Goal: Transaction & Acquisition: Purchase product/service

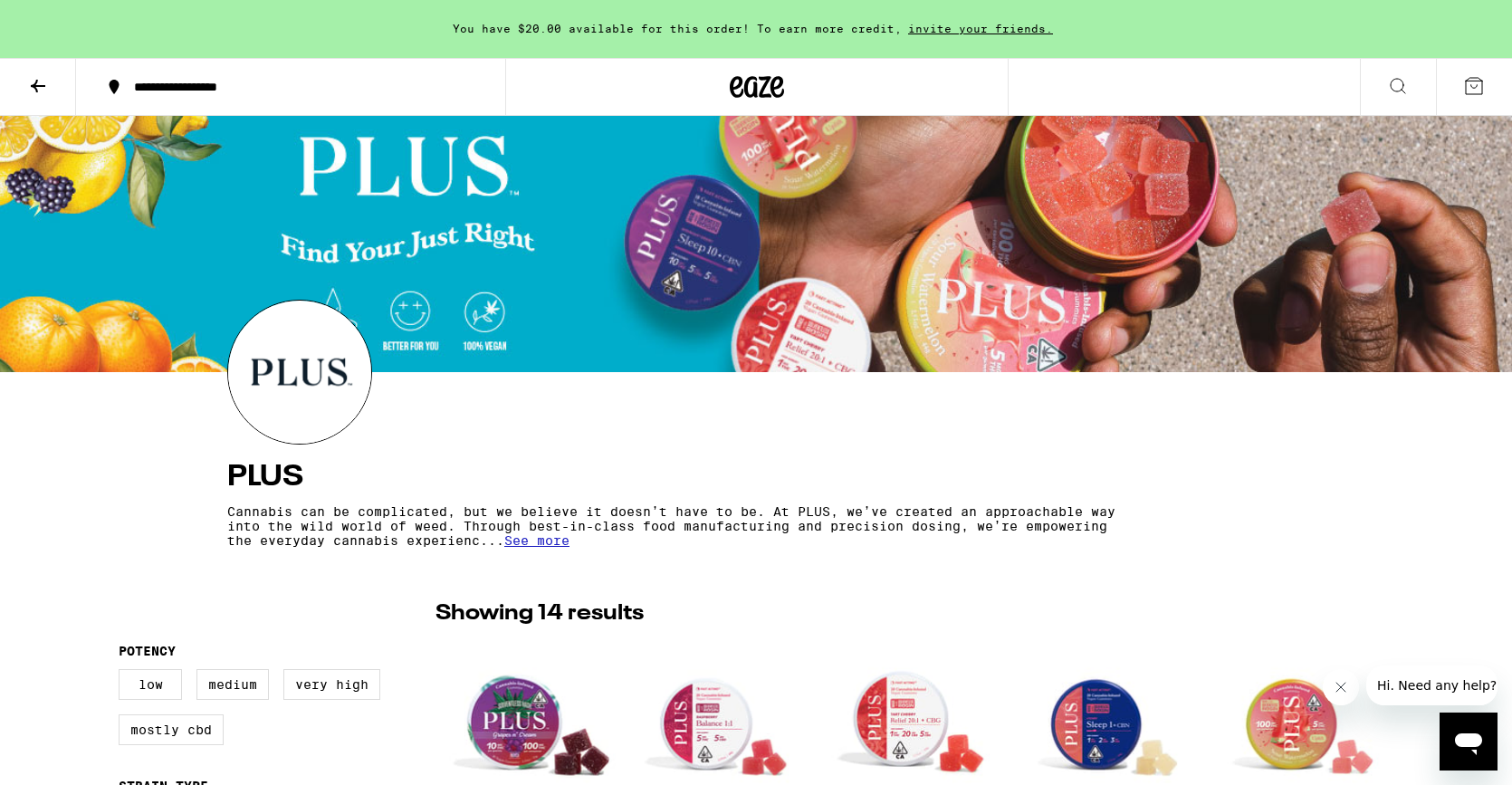
click at [758, 82] on icon at bounding box center [756, 87] width 54 height 33
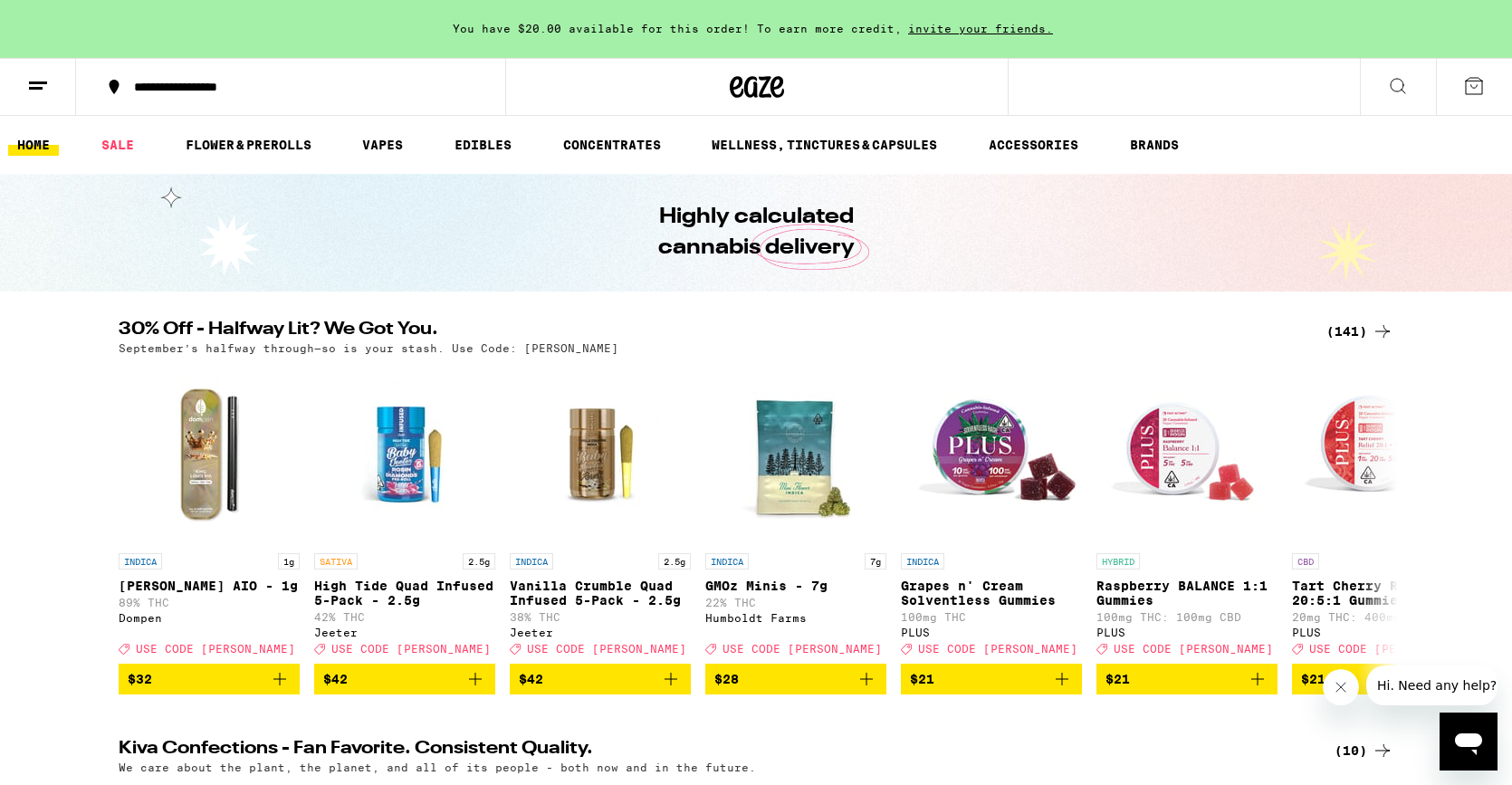
click at [1352, 334] on div "(141)" at bounding box center [1359, 331] width 67 height 21
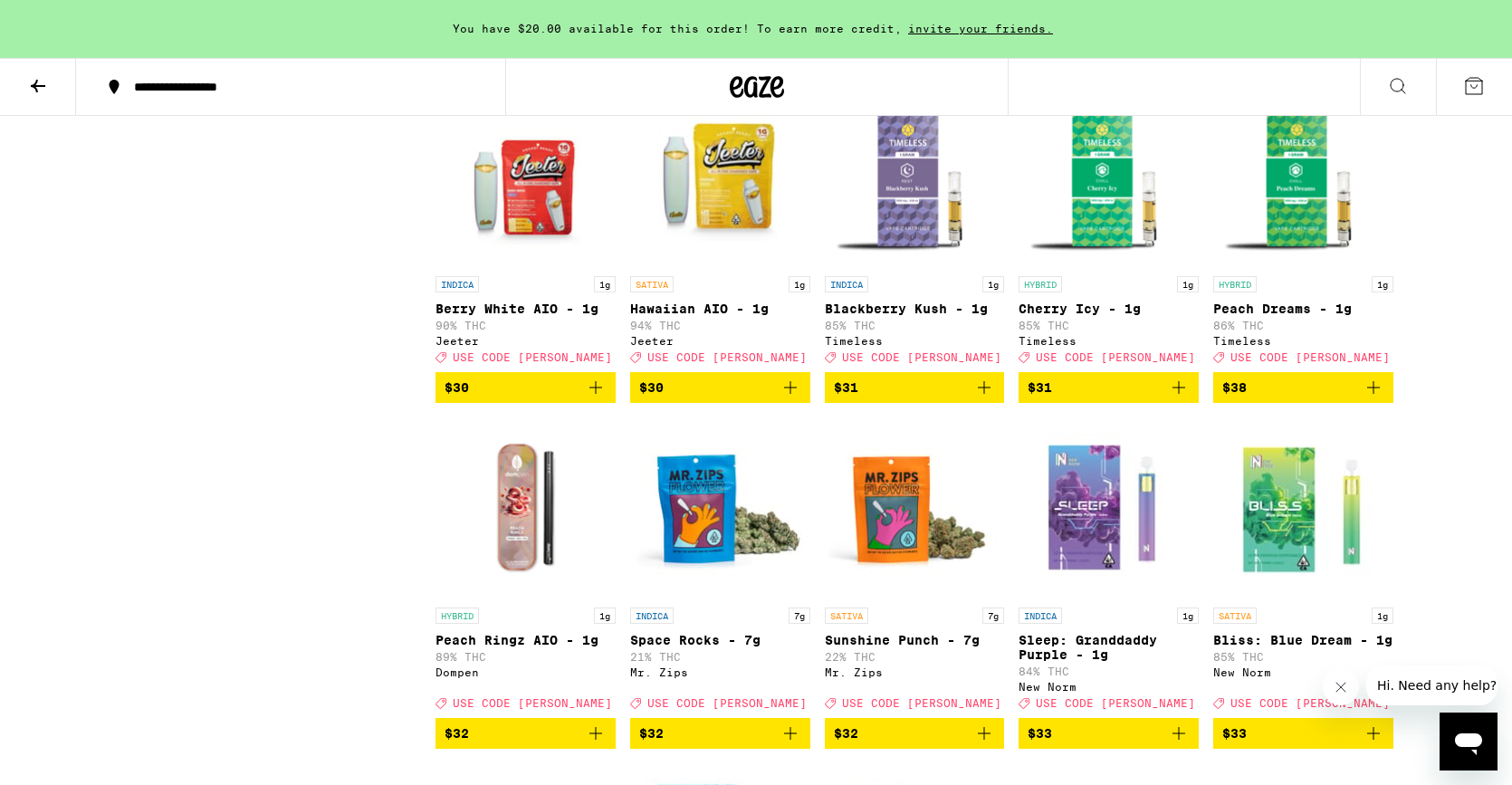
scroll to position [6457, 0]
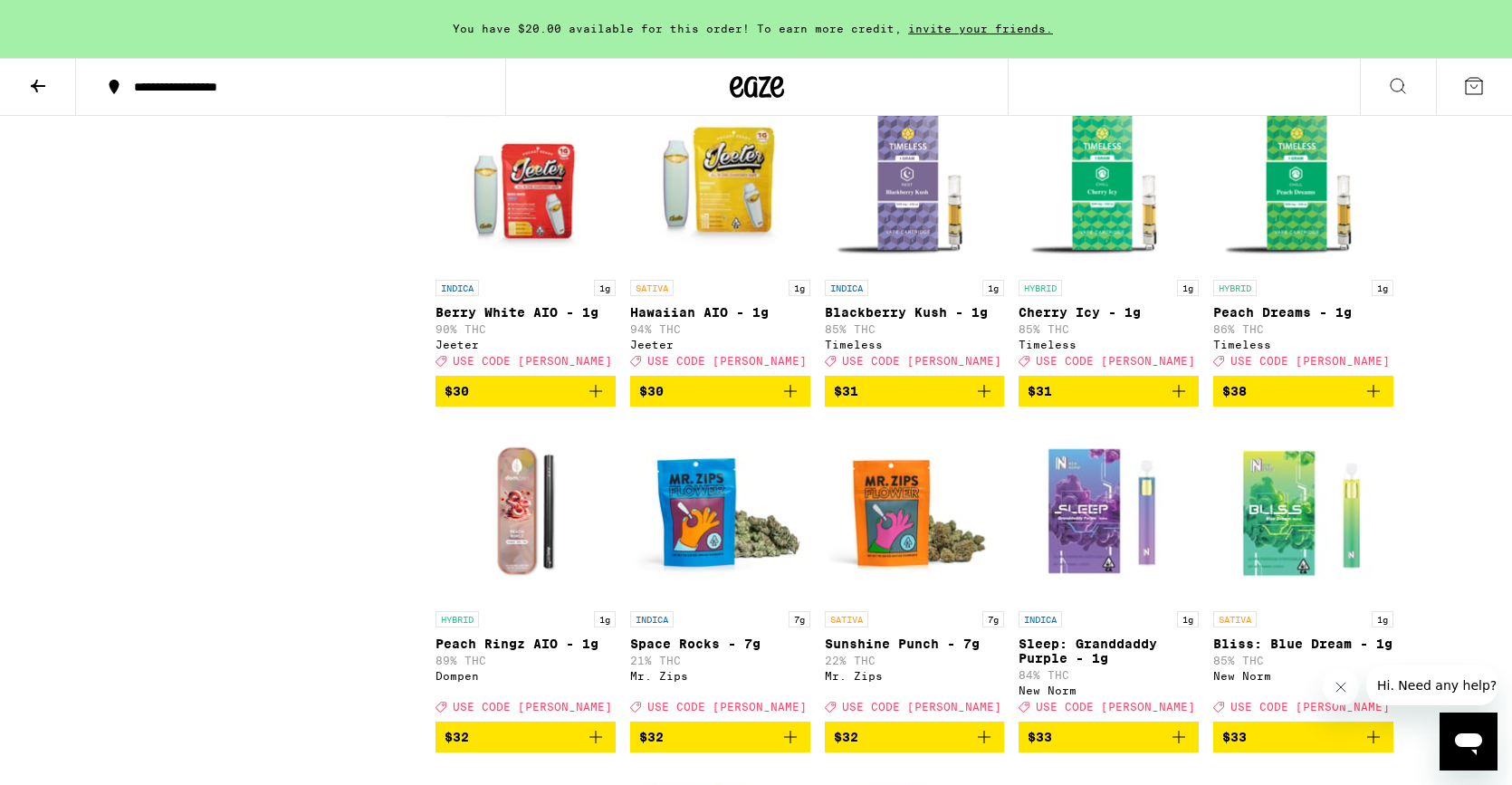
click at [699, 270] on img "Open page for Hawaiian AIO - 1g from Jeeter" at bounding box center [720, 180] width 181 height 181
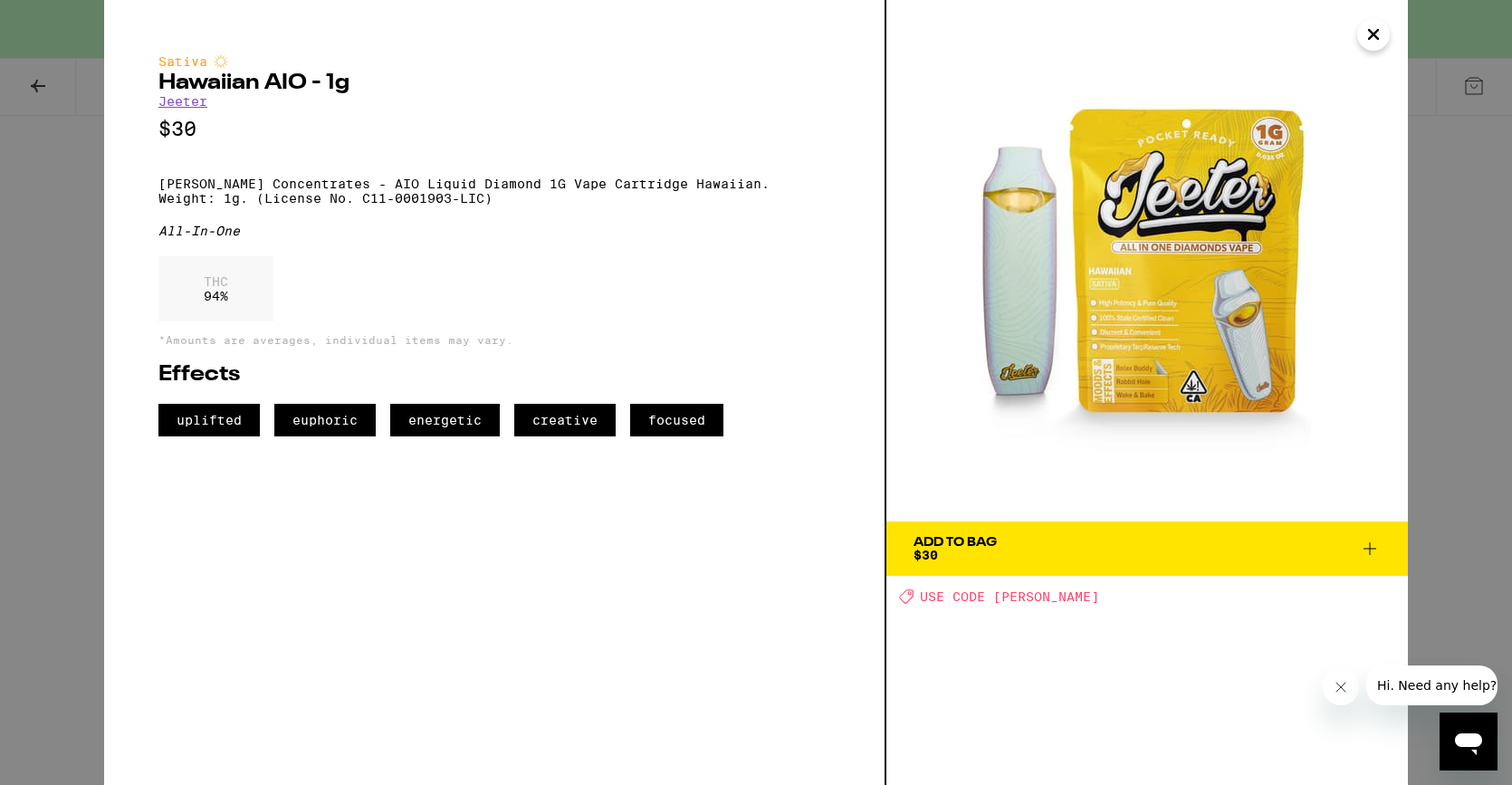
drag, startPoint x: 1373, startPoint y: 37, endPoint x: 1294, endPoint y: 124, distance: 117.5
click at [1373, 37] on icon "Close" at bounding box center [1374, 35] width 21 height 27
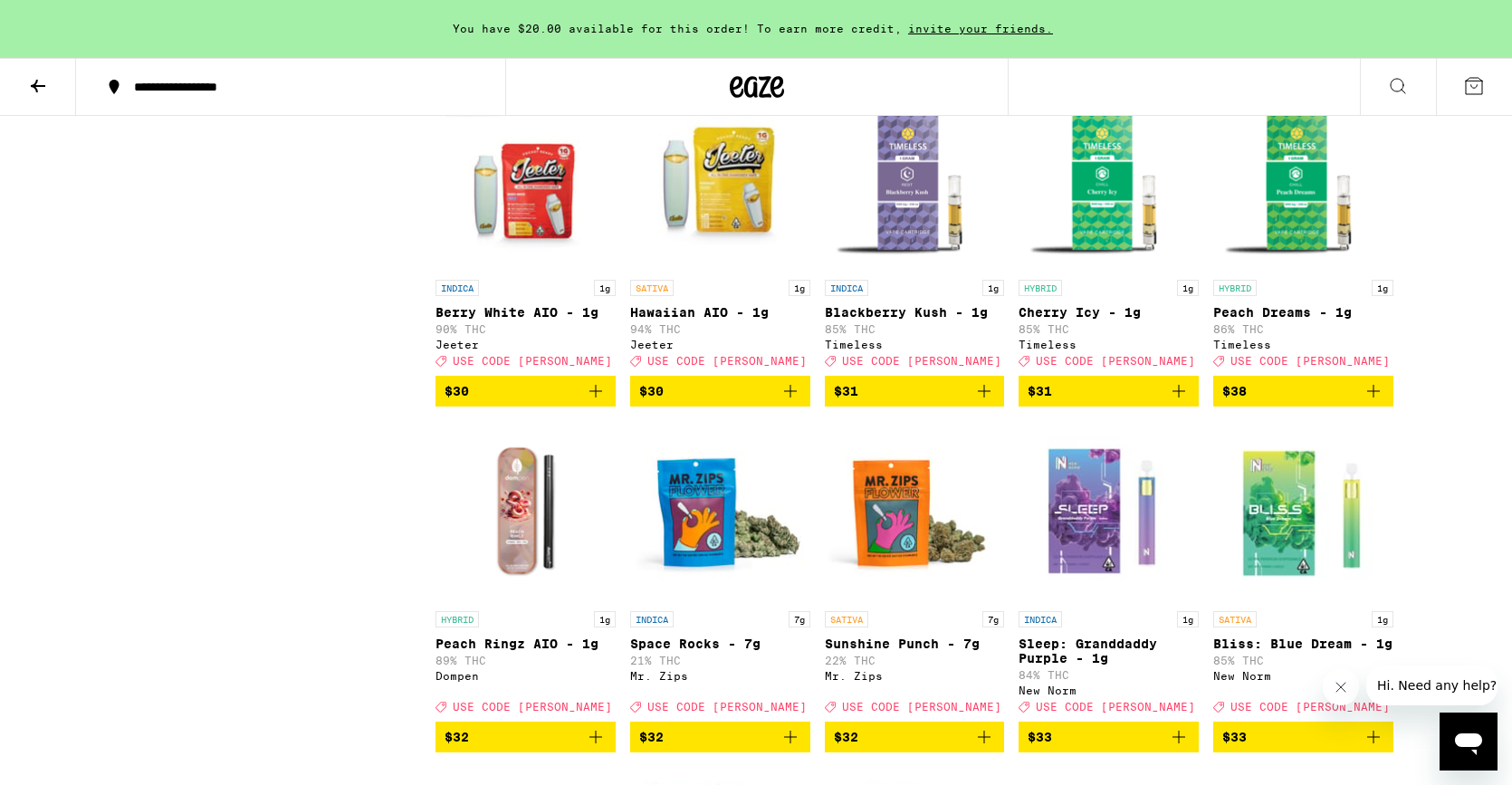
click at [505, 270] on img "Open page for Berry White AIO - 1g from Jeeter" at bounding box center [526, 180] width 181 height 181
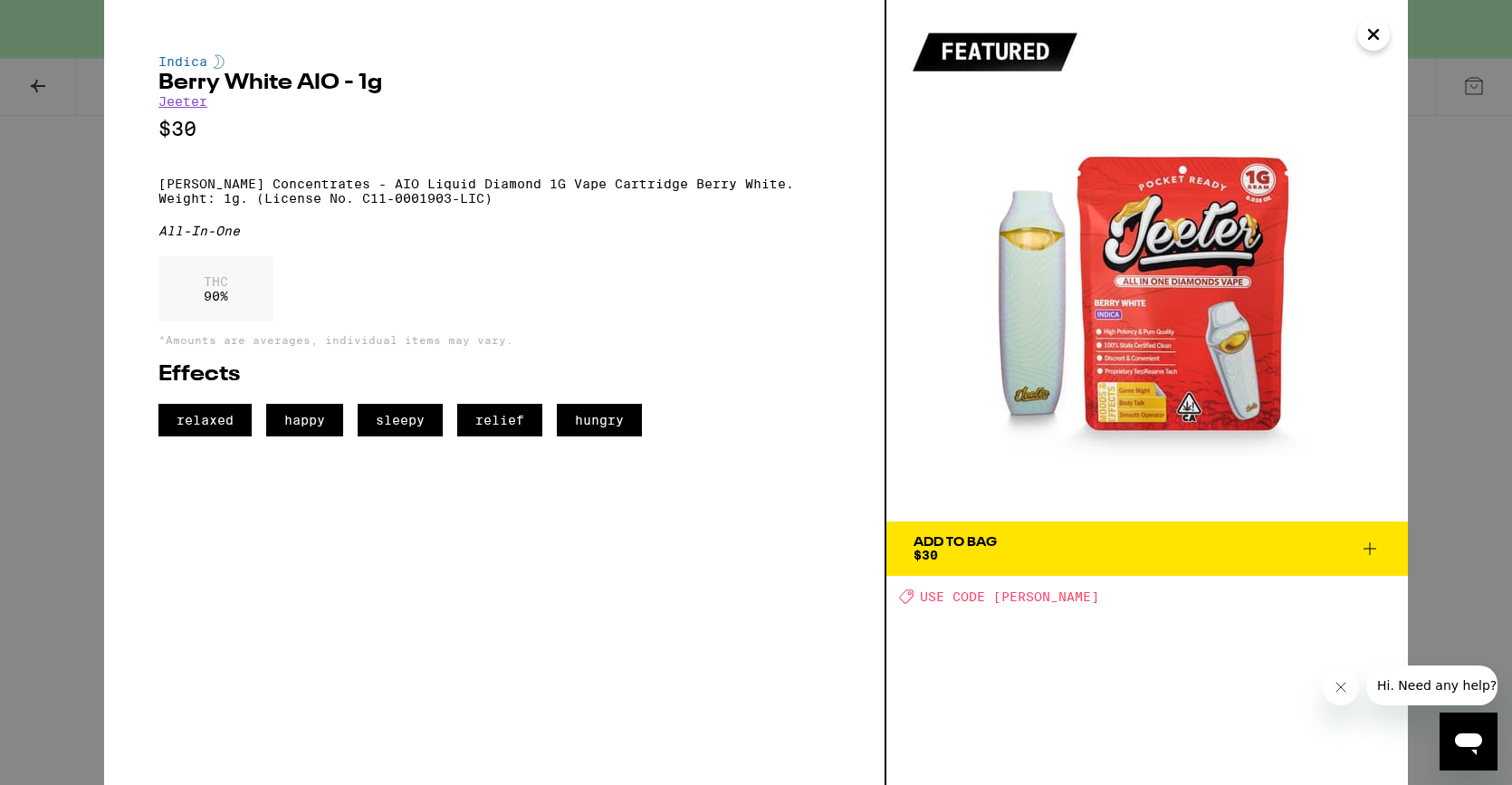
click at [1375, 29] on icon "Close" at bounding box center [1374, 35] width 21 height 27
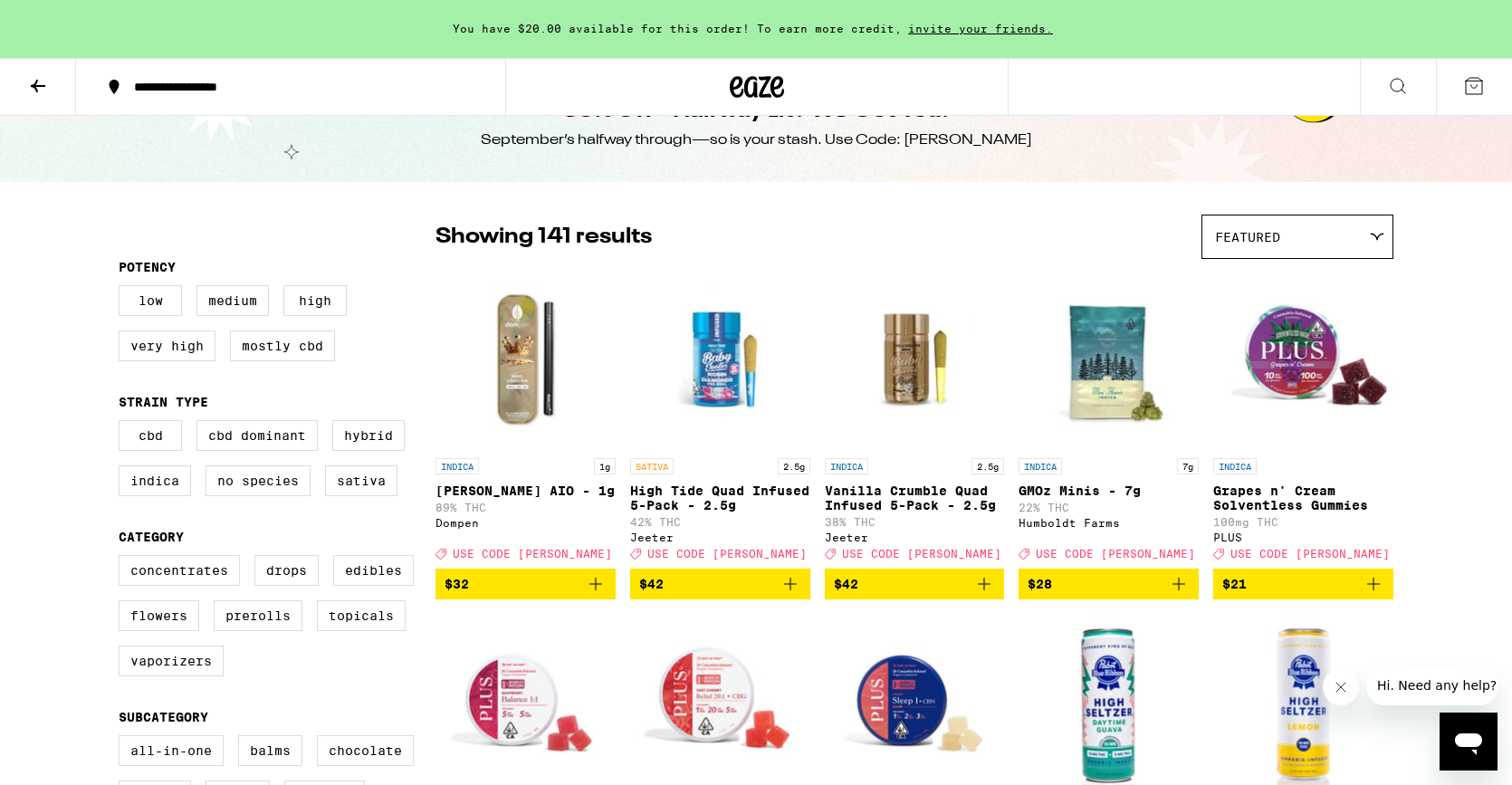
scroll to position [56, 0]
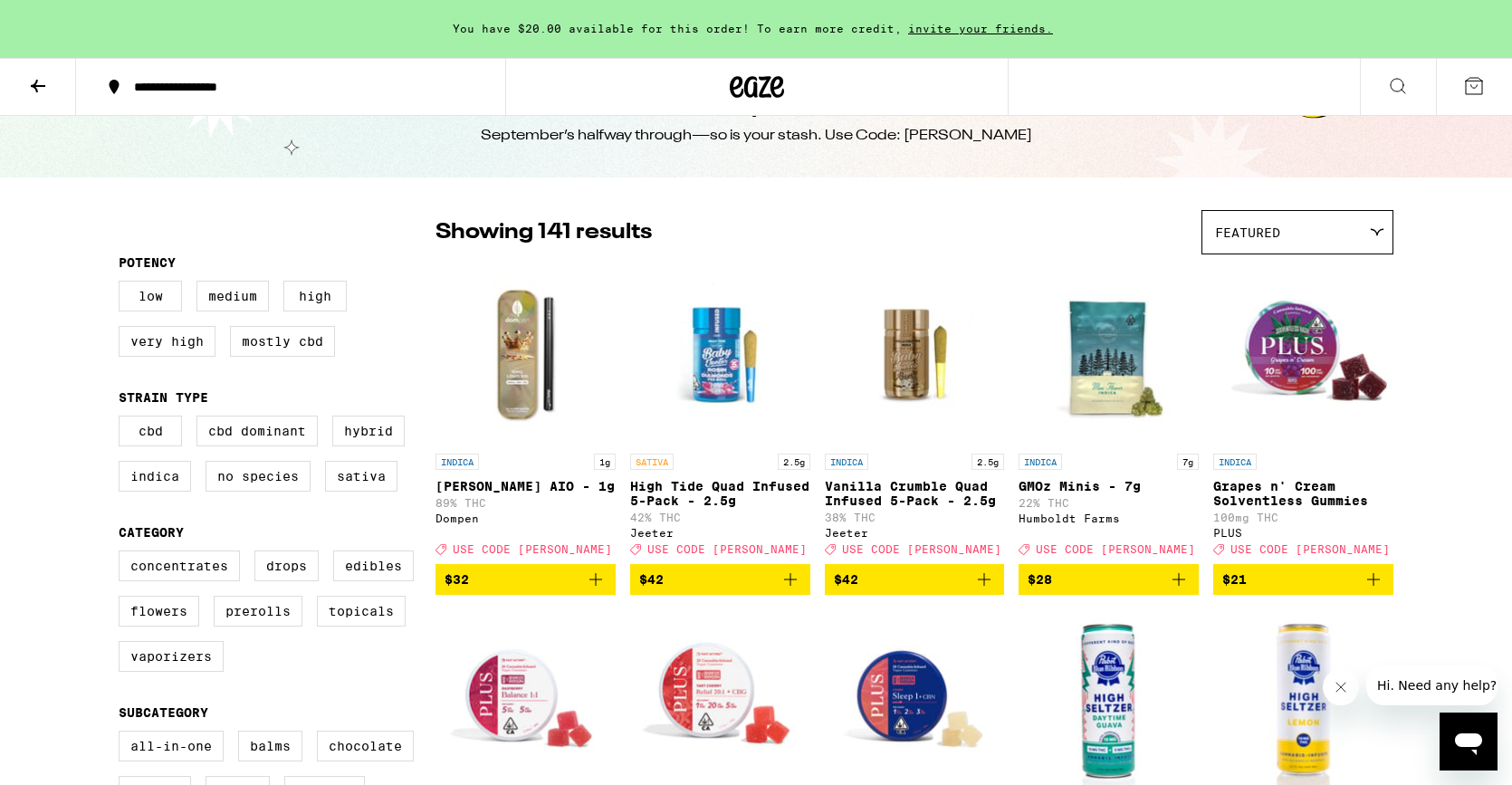
drag, startPoint x: 770, startPoint y: 85, endPoint x: 775, endPoint y: 110, distance: 25.5
click at [771, 85] on icon at bounding box center [778, 87] width 14 height 21
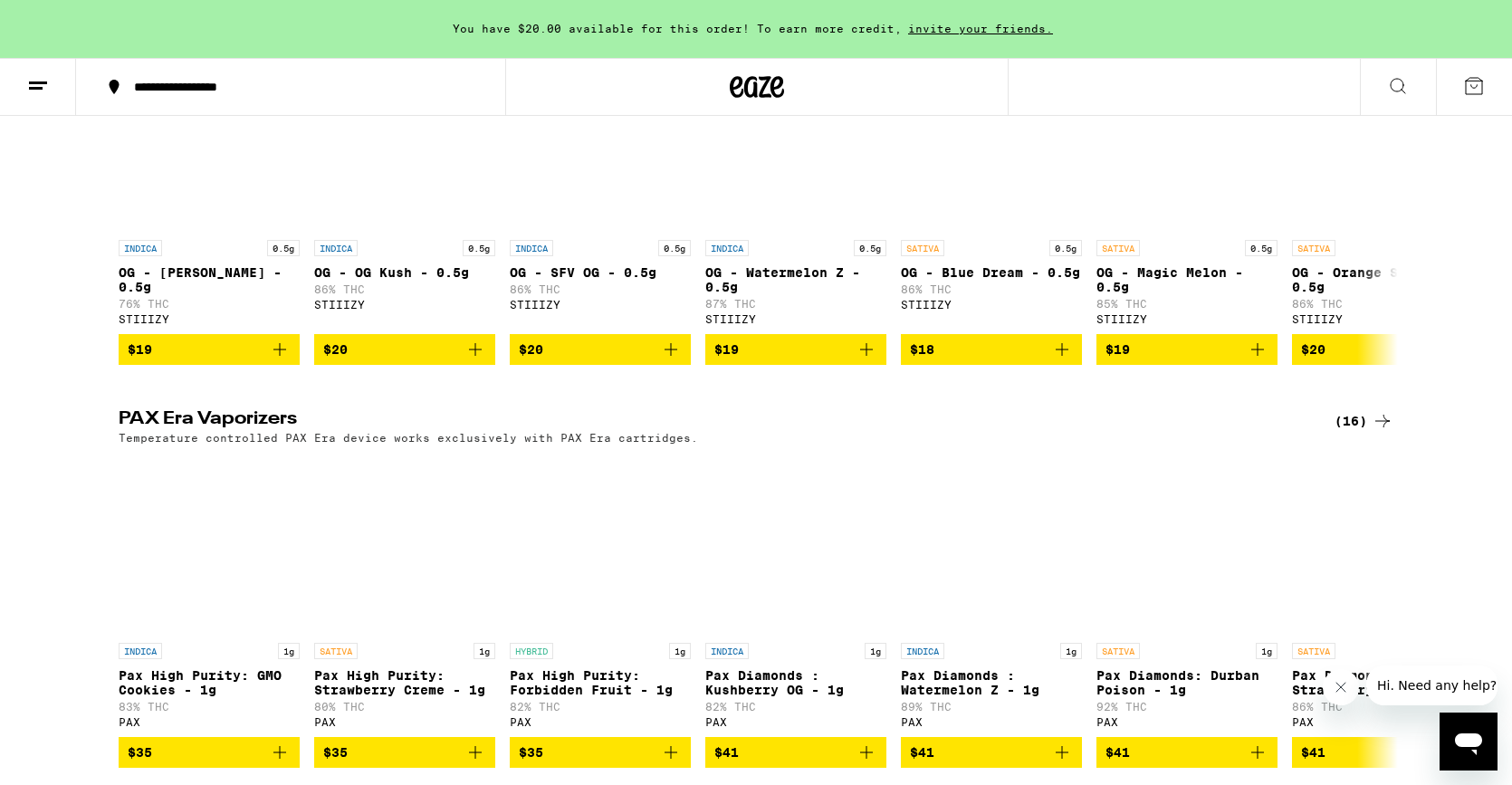
scroll to position [3364, 0]
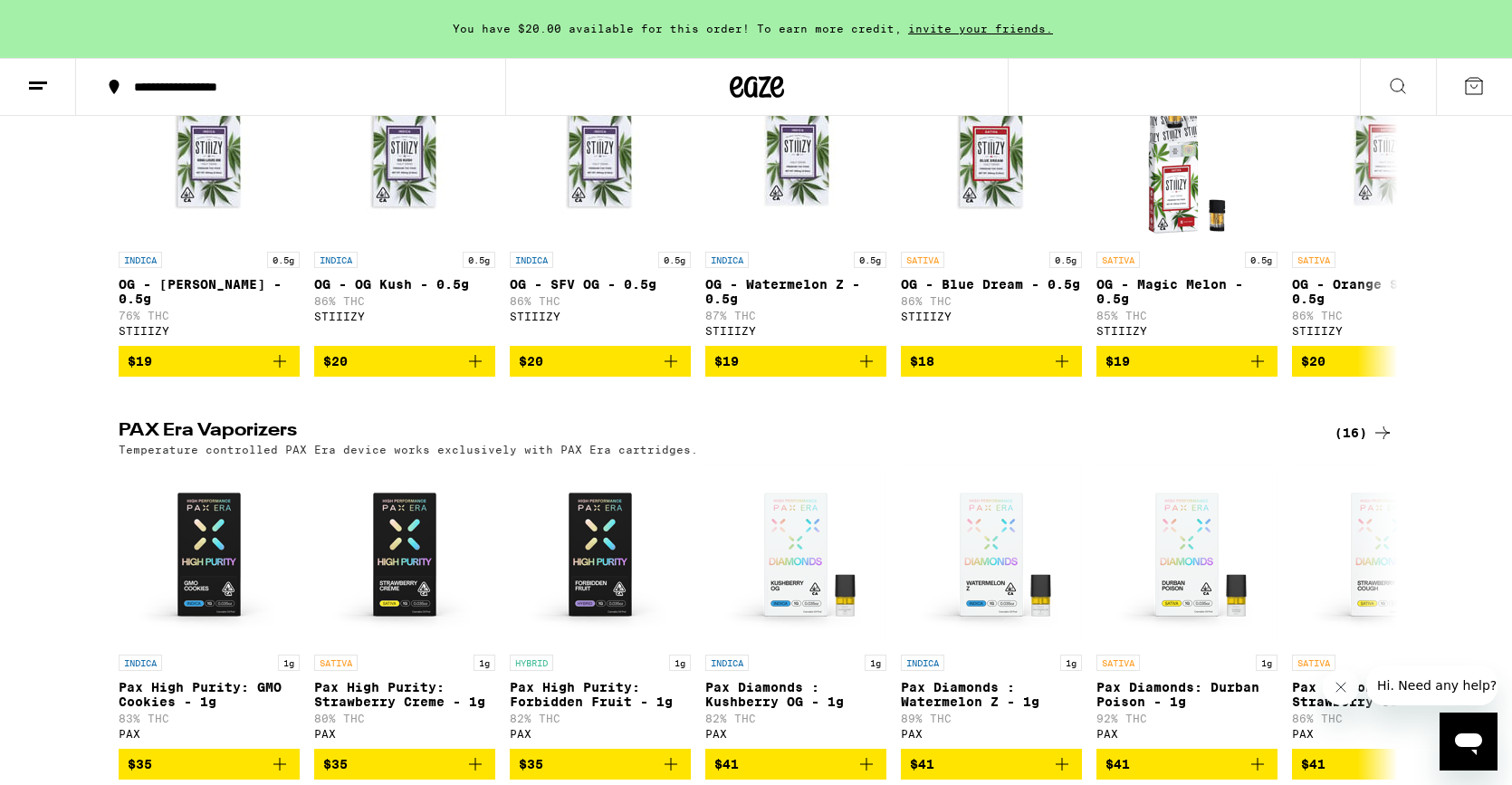
drag, startPoint x: 1362, startPoint y: 126, endPoint x: 1275, endPoint y: 229, distance: 134.8
click at [1362, 41] on div "(35)" at bounding box center [1363, 30] width 59 height 21
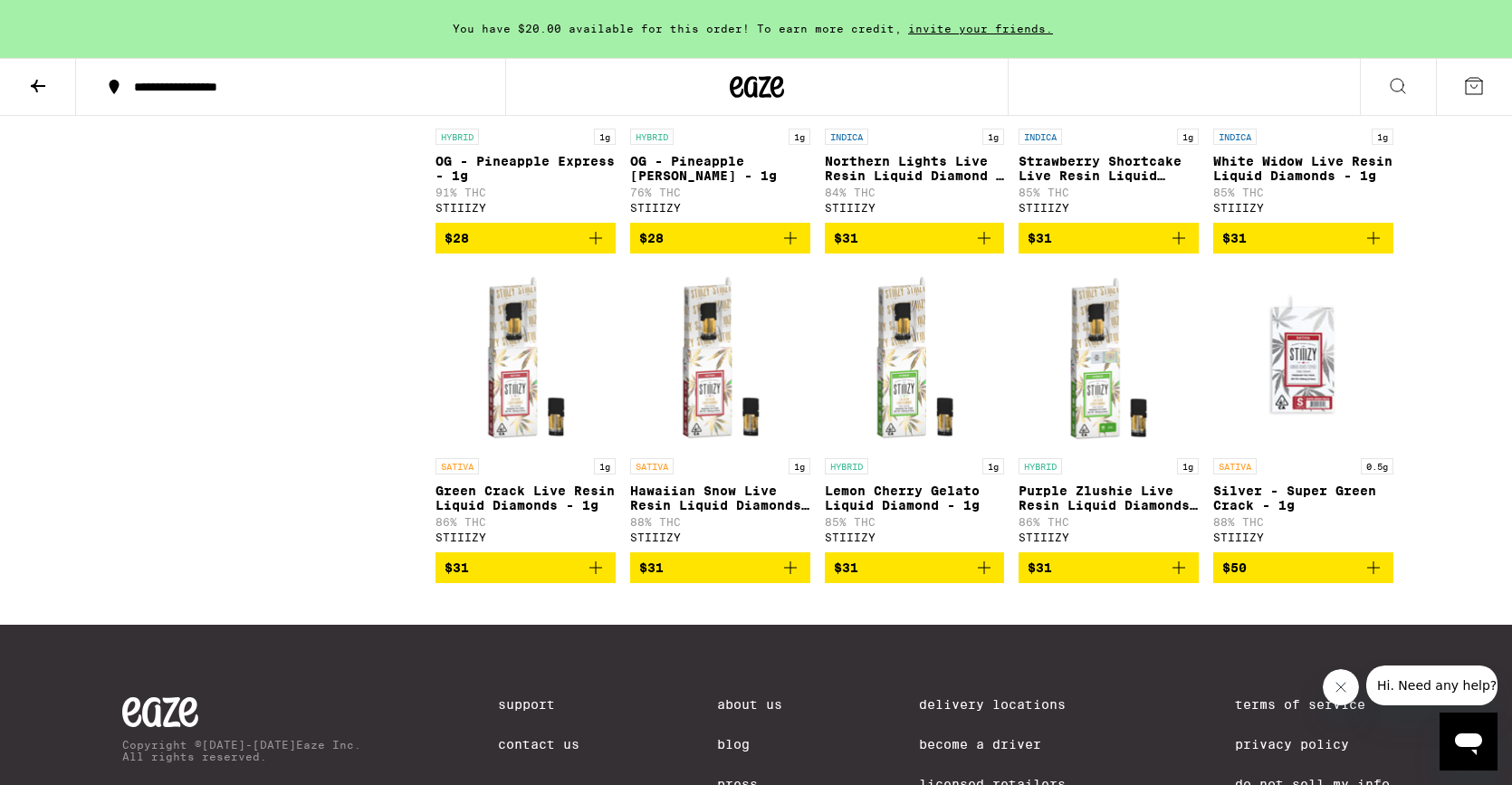
scroll to position [2010, 0]
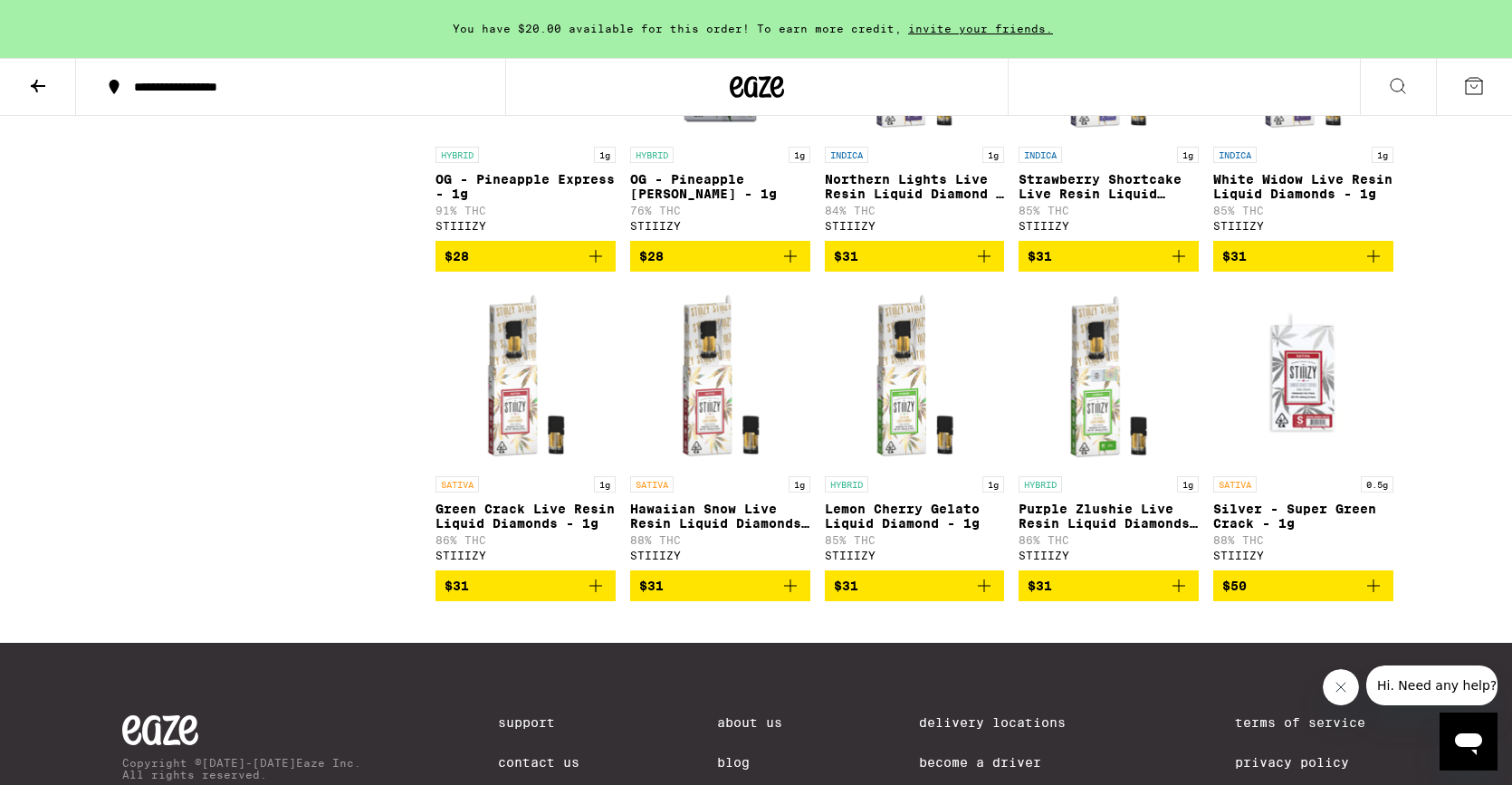
click at [1313, 467] on img "Open page for Silver - Super Green Crack - 1g from STIIIZY" at bounding box center [1303, 376] width 181 height 181
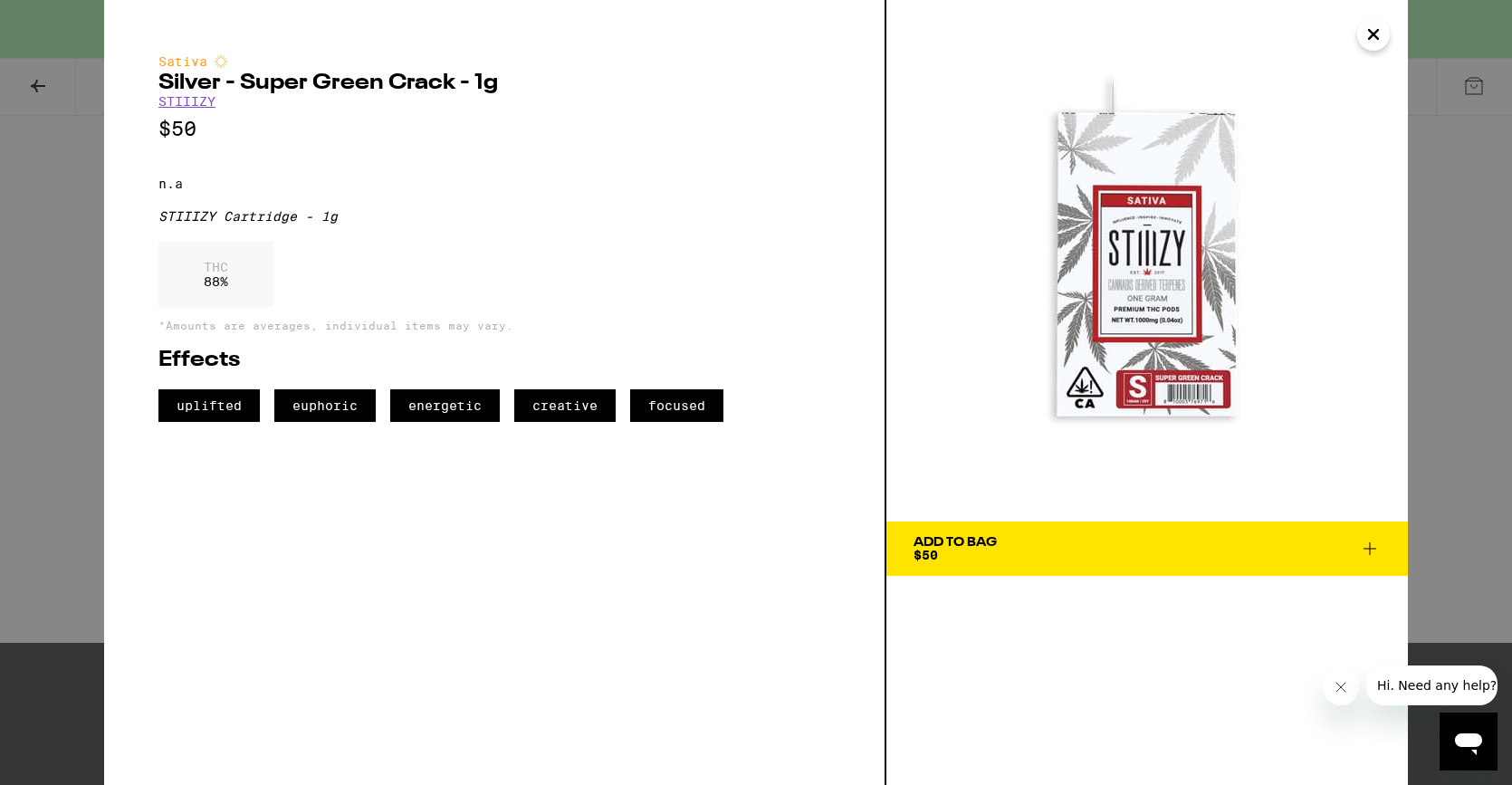
drag, startPoint x: 1377, startPoint y: 40, endPoint x: 1294, endPoint y: 238, distance: 214.7
click at [1376, 42] on icon "Close" at bounding box center [1374, 35] width 21 height 27
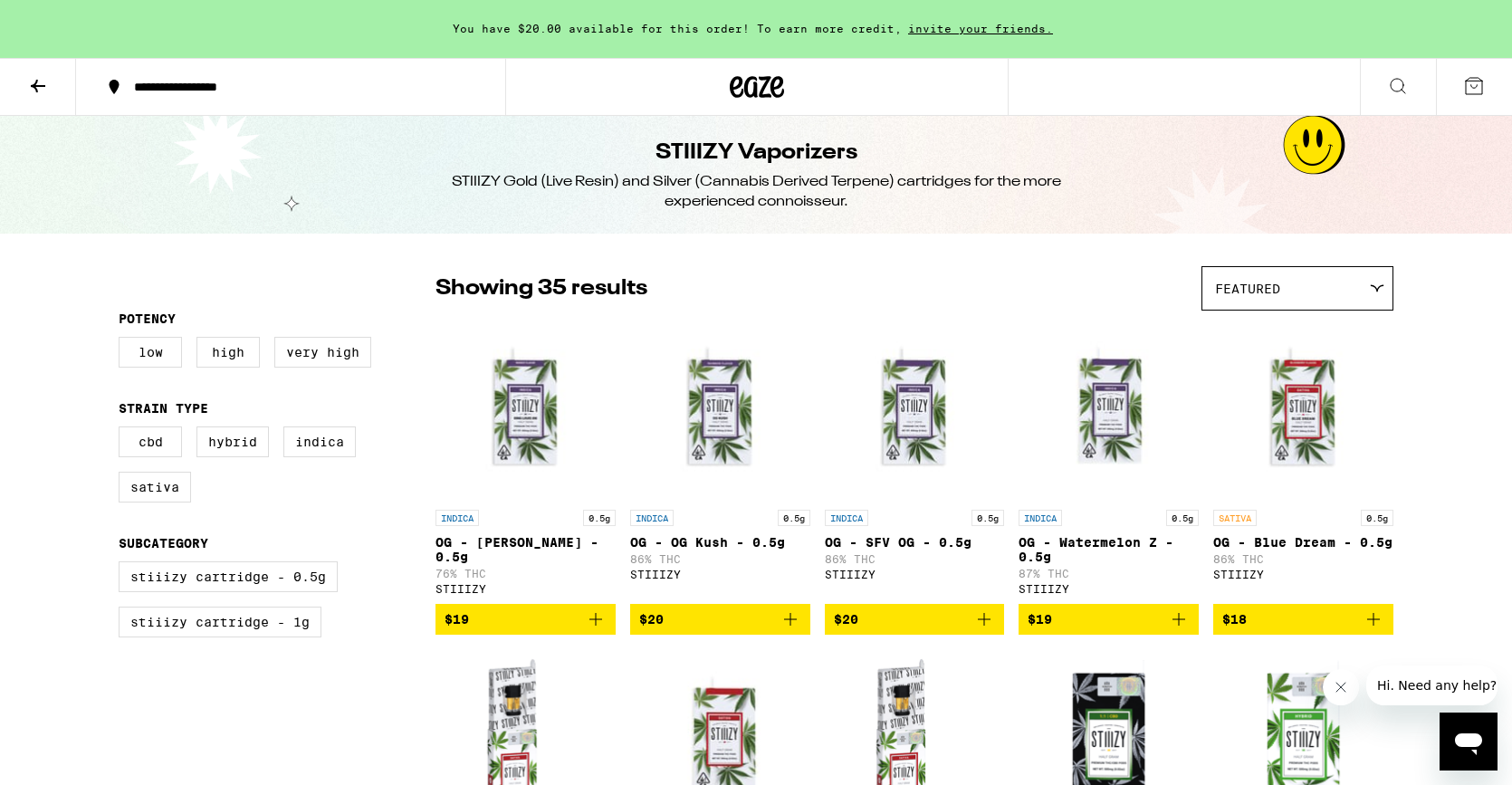
click at [757, 88] on icon at bounding box center [756, 87] width 54 height 33
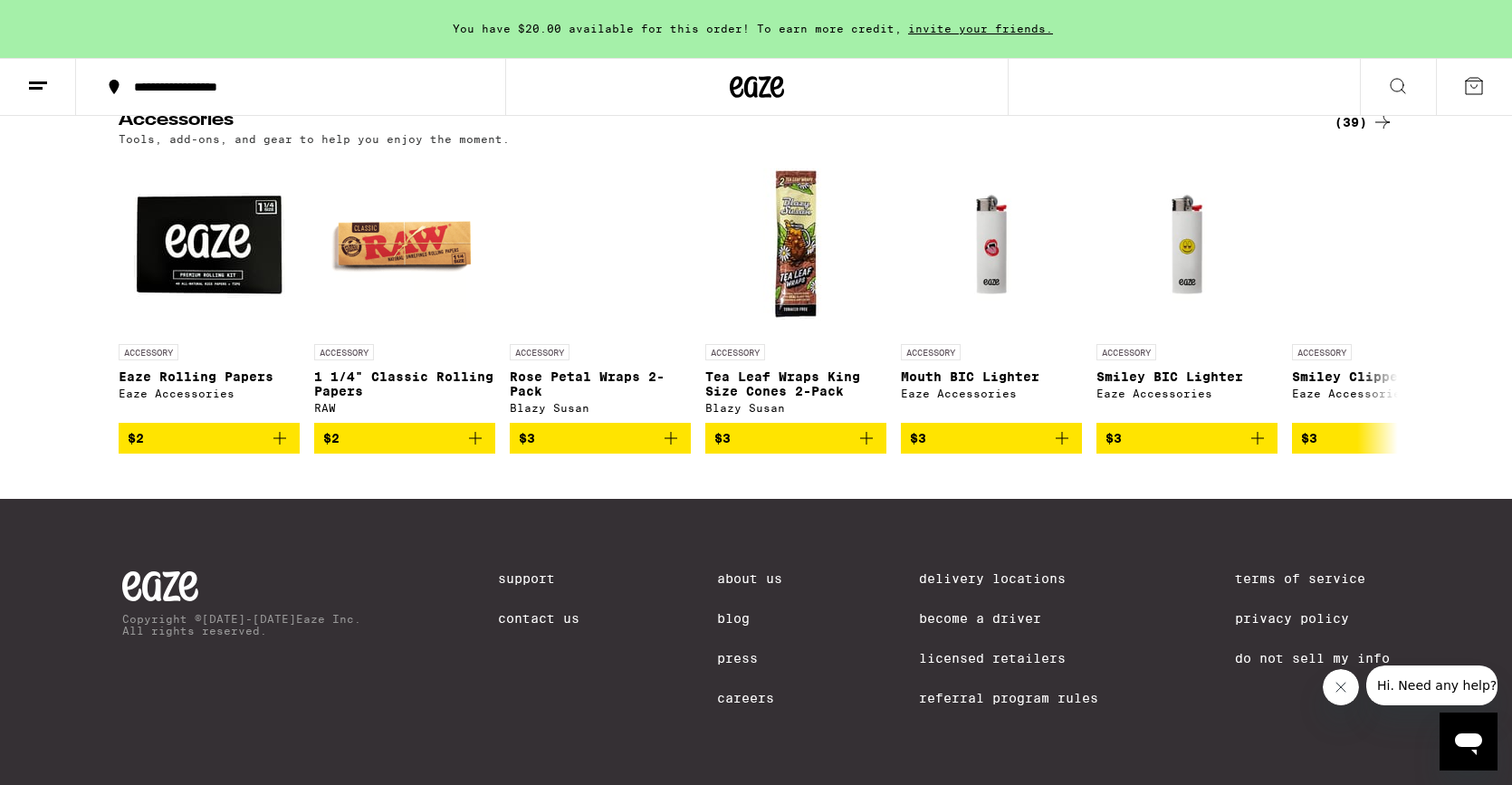
scroll to position [7935, 0]
click at [1344, 133] on div "(39)" at bounding box center [1363, 122] width 59 height 21
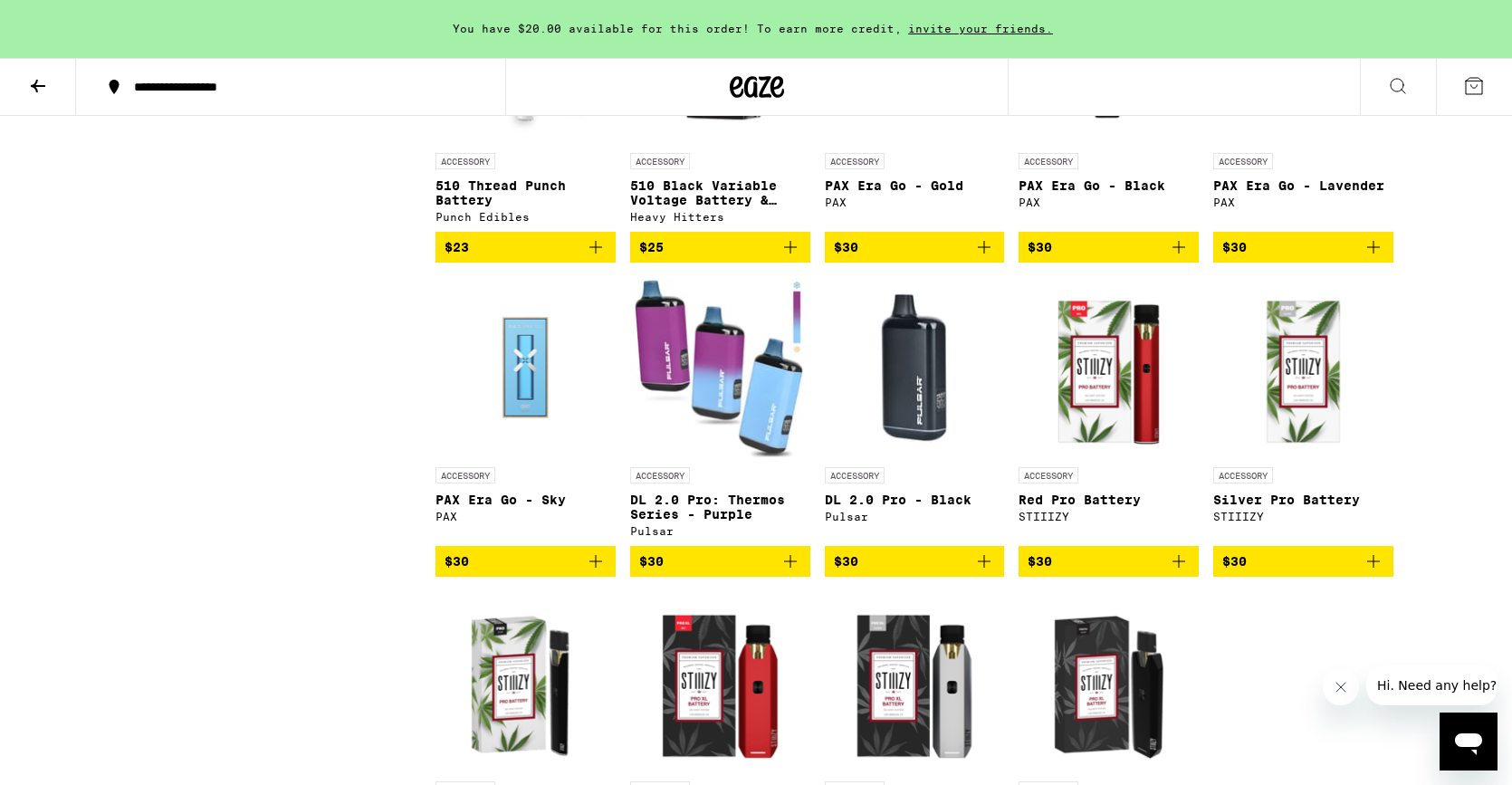
scroll to position [1934, 0]
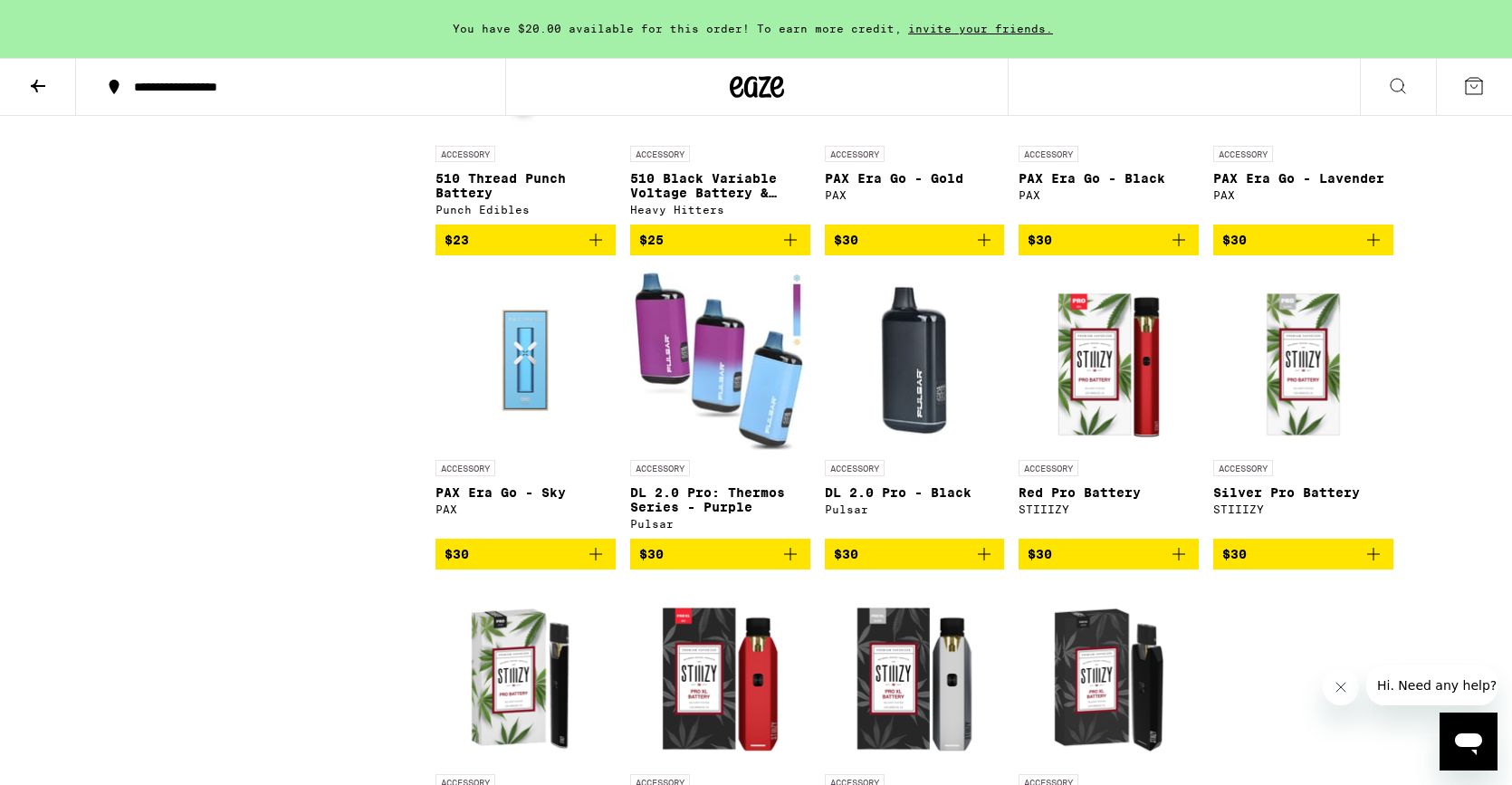
click at [797, 565] on icon "Add to bag" at bounding box center [790, 553] width 21 height 21
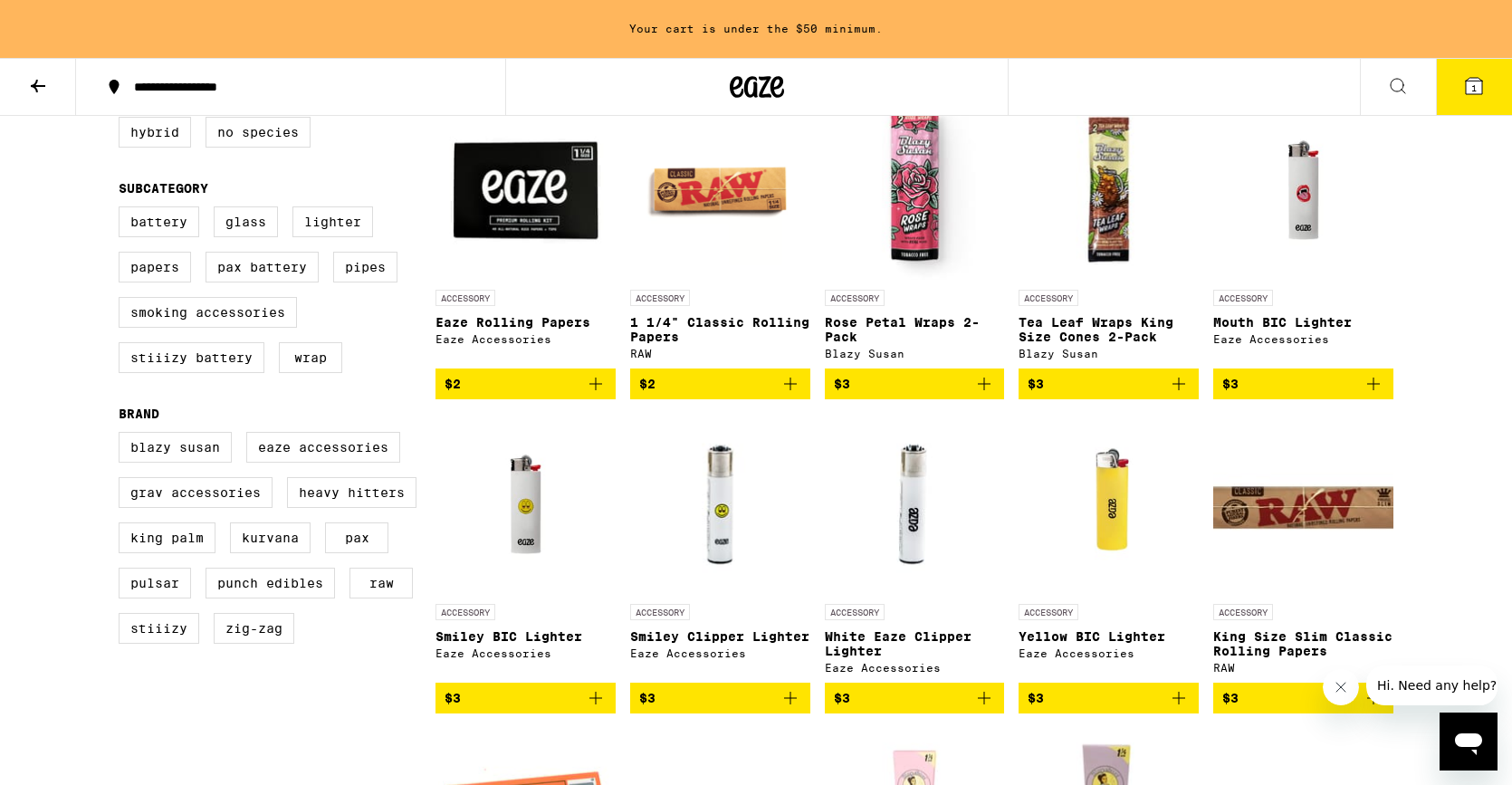
scroll to position [0, 0]
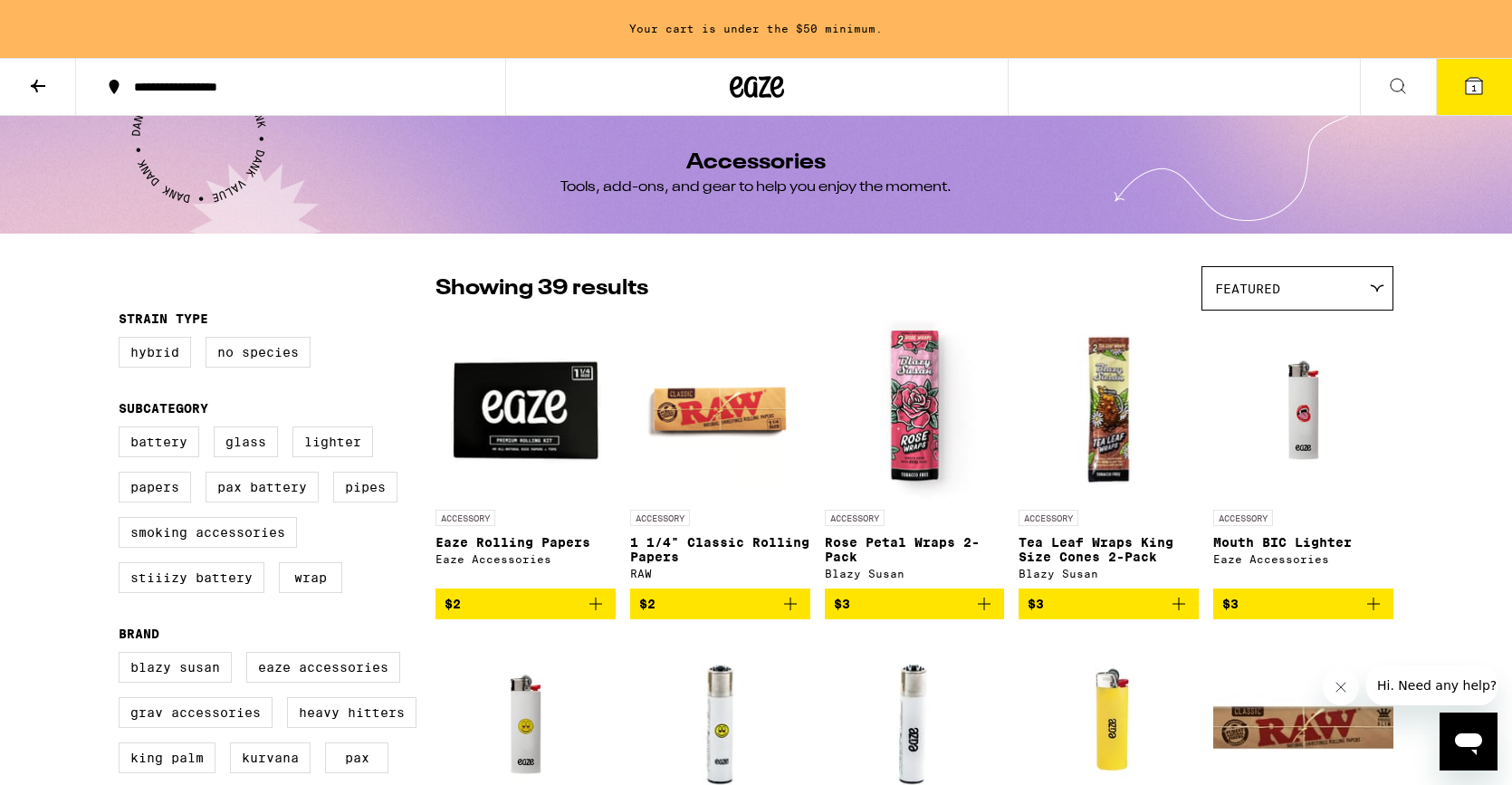
click at [768, 93] on icon at bounding box center [756, 87] width 54 height 33
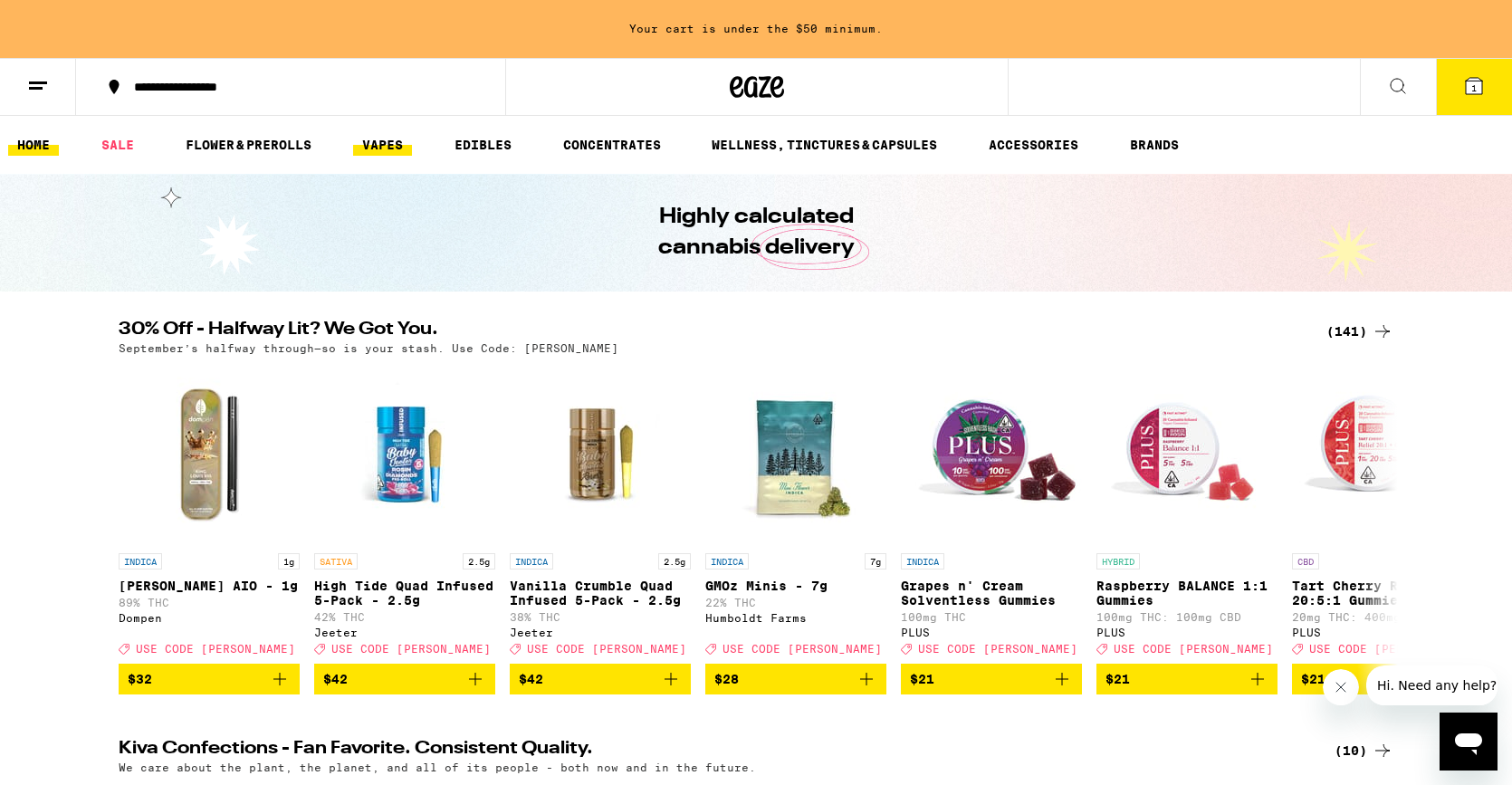
click at [386, 144] on link "VAPES" at bounding box center [383, 145] width 59 height 21
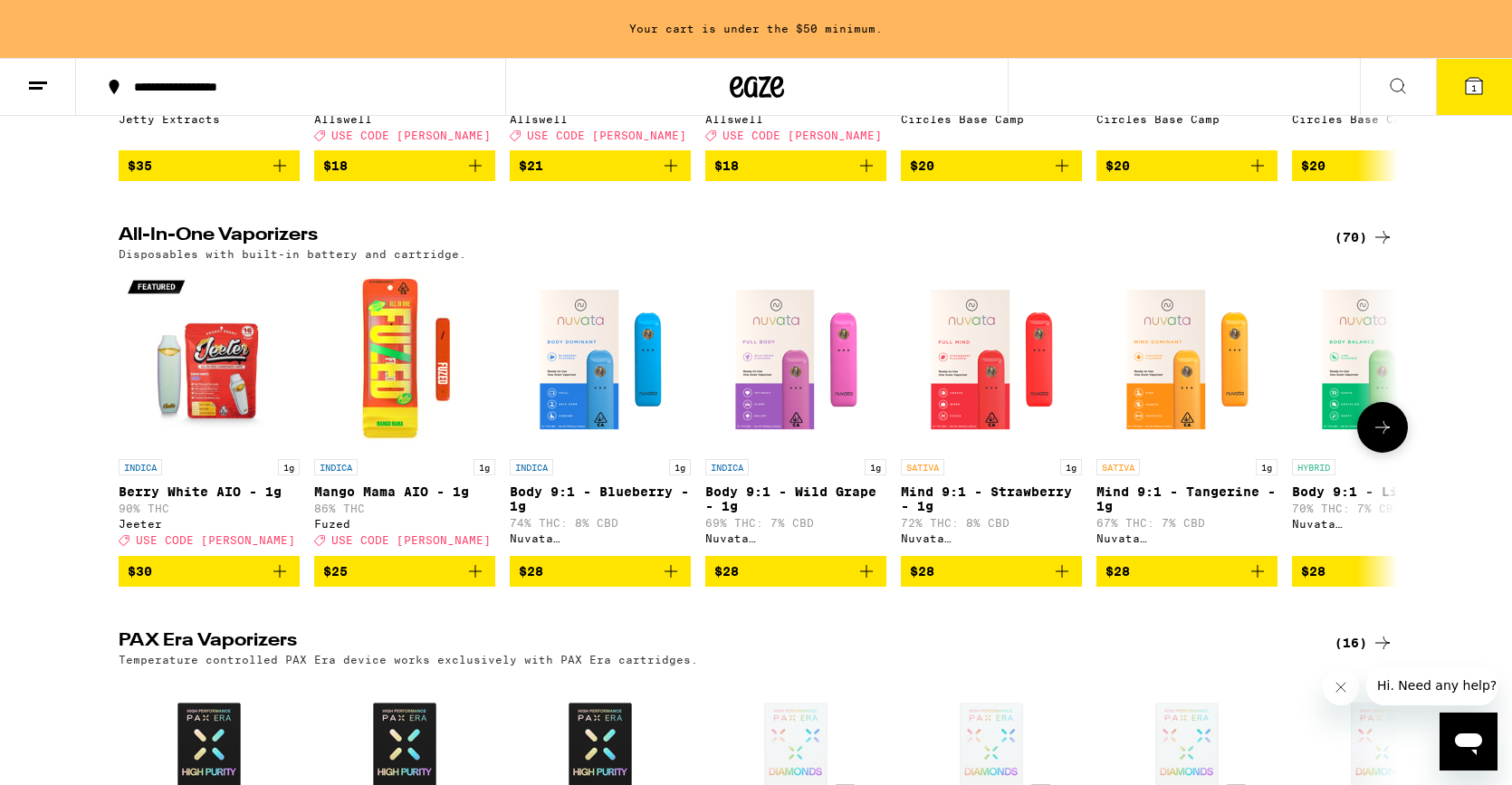
scroll to position [888, 0]
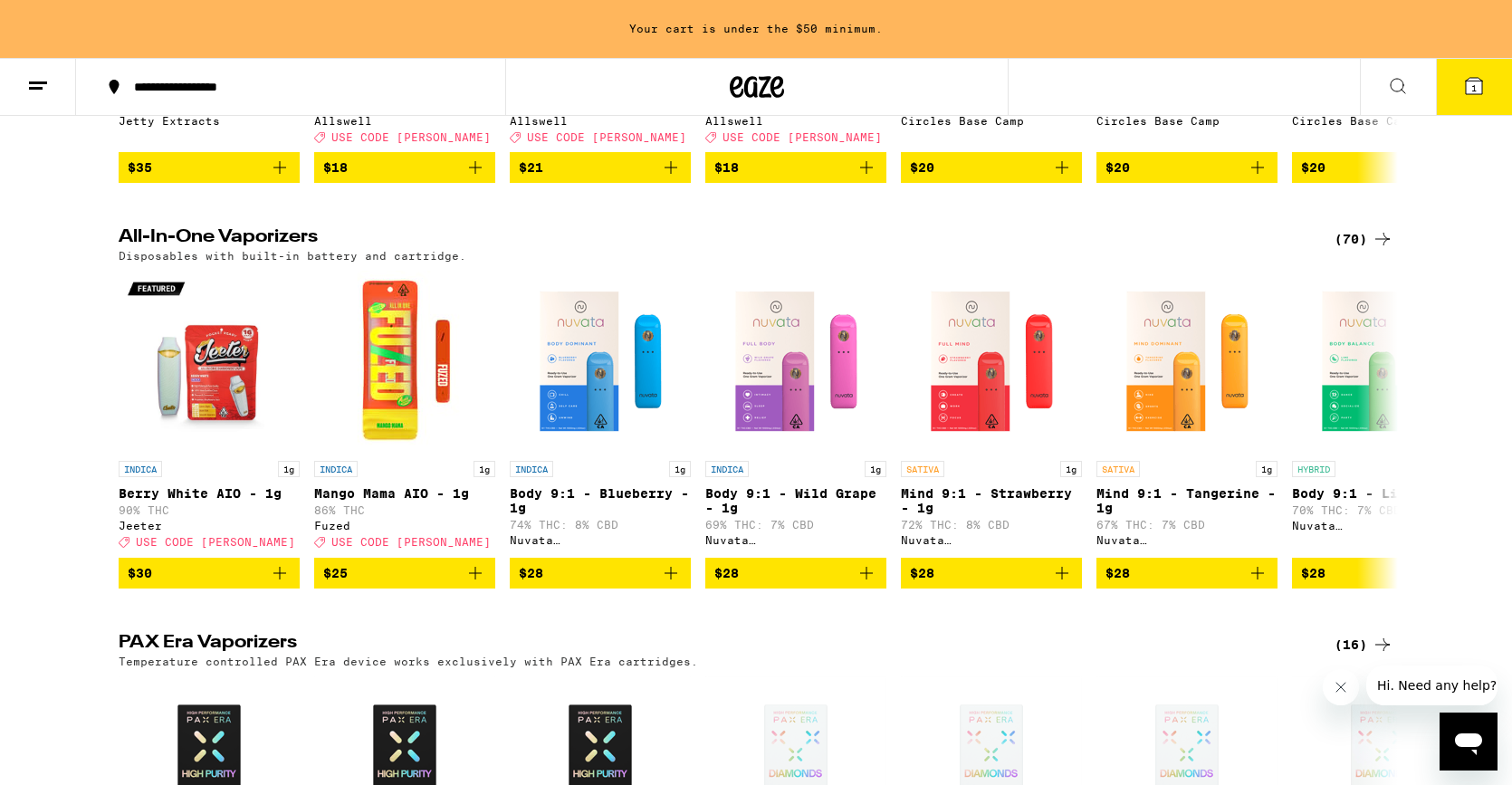
click at [1352, 250] on div "(70)" at bounding box center [1363, 238] width 59 height 21
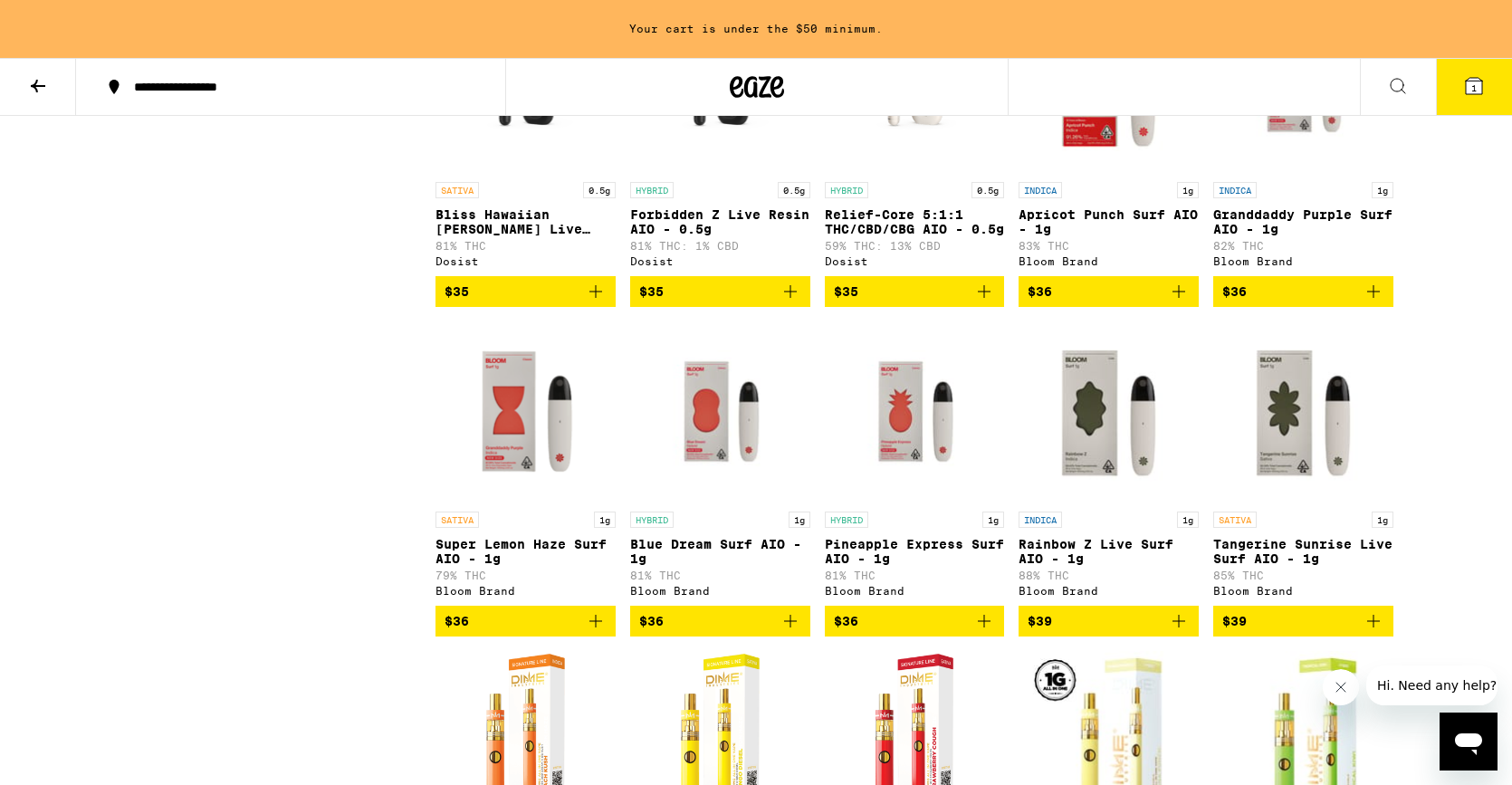
scroll to position [3665, 0]
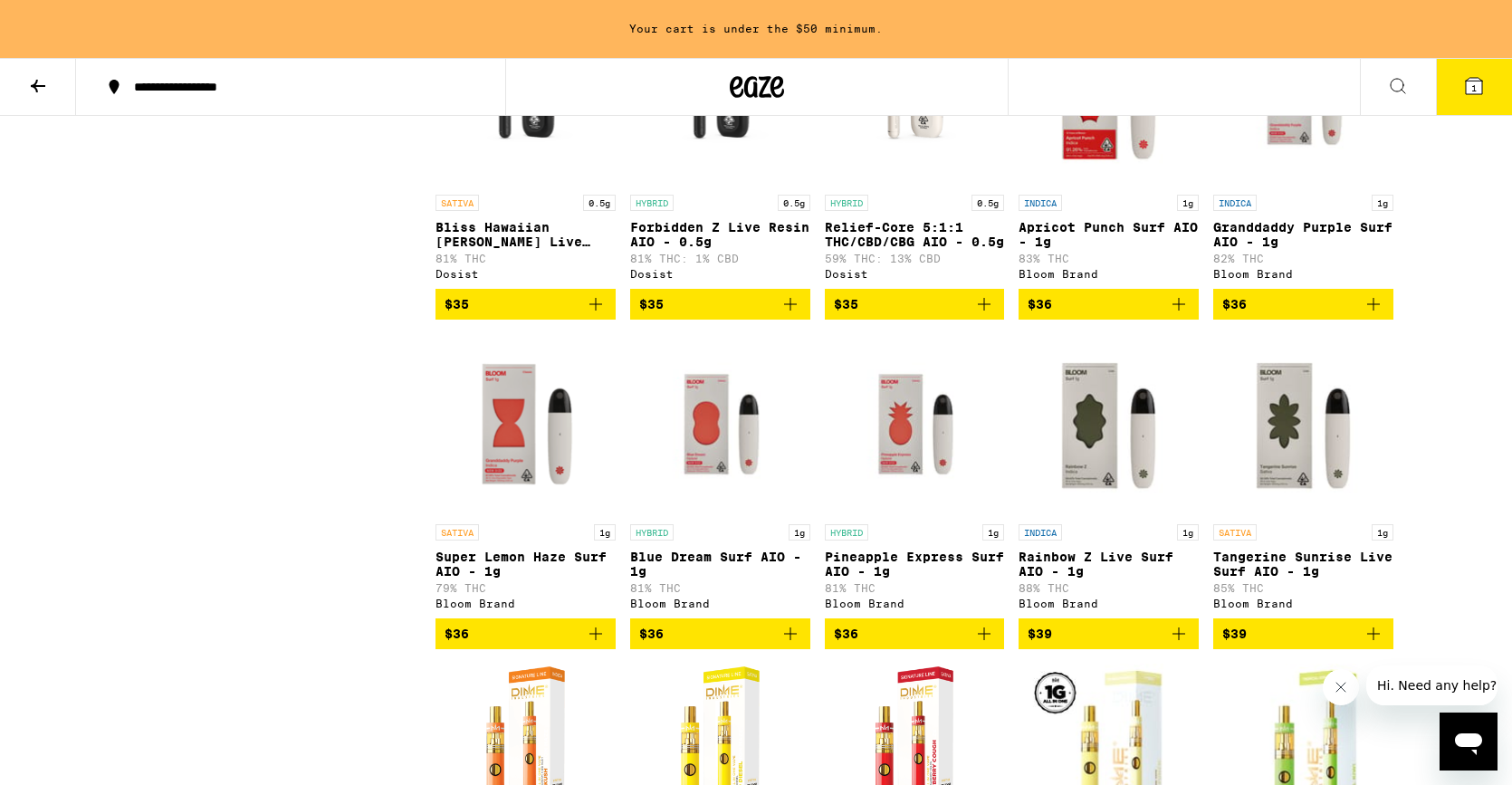
click at [1376, 315] on icon "Add to bag" at bounding box center [1374, 304] width 21 height 21
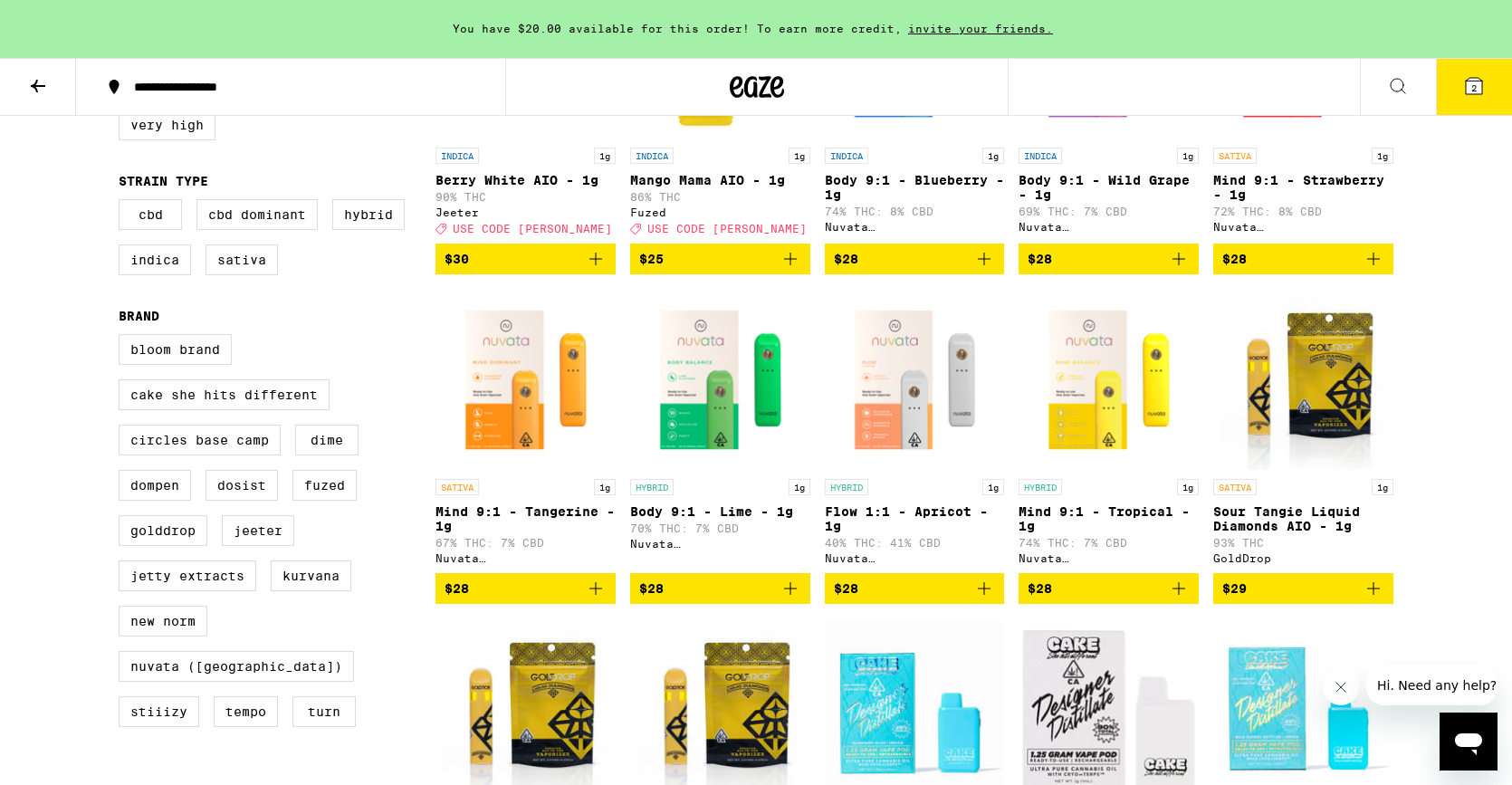
scroll to position [0, 0]
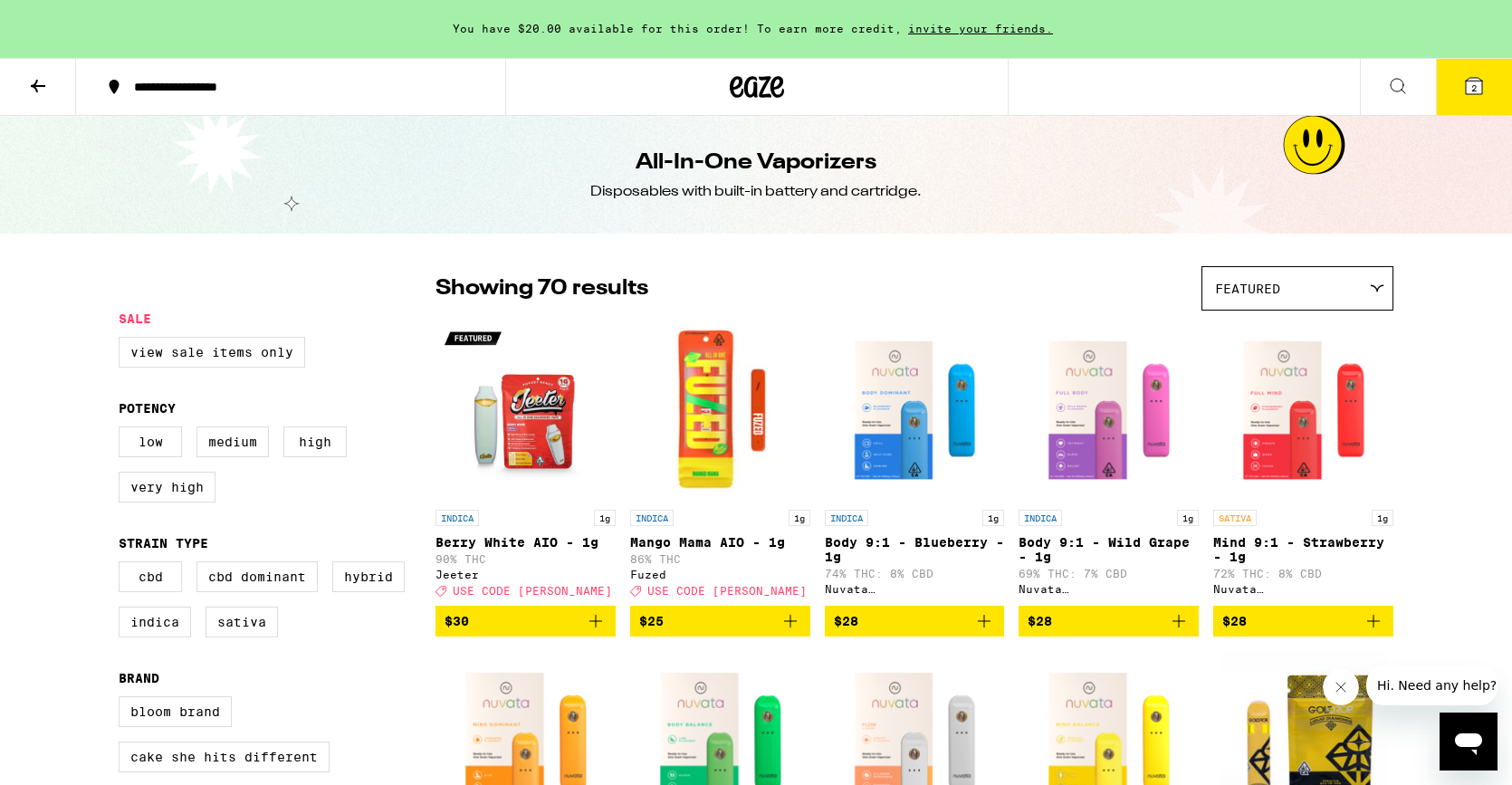
click at [27, 91] on icon at bounding box center [38, 86] width 21 height 21
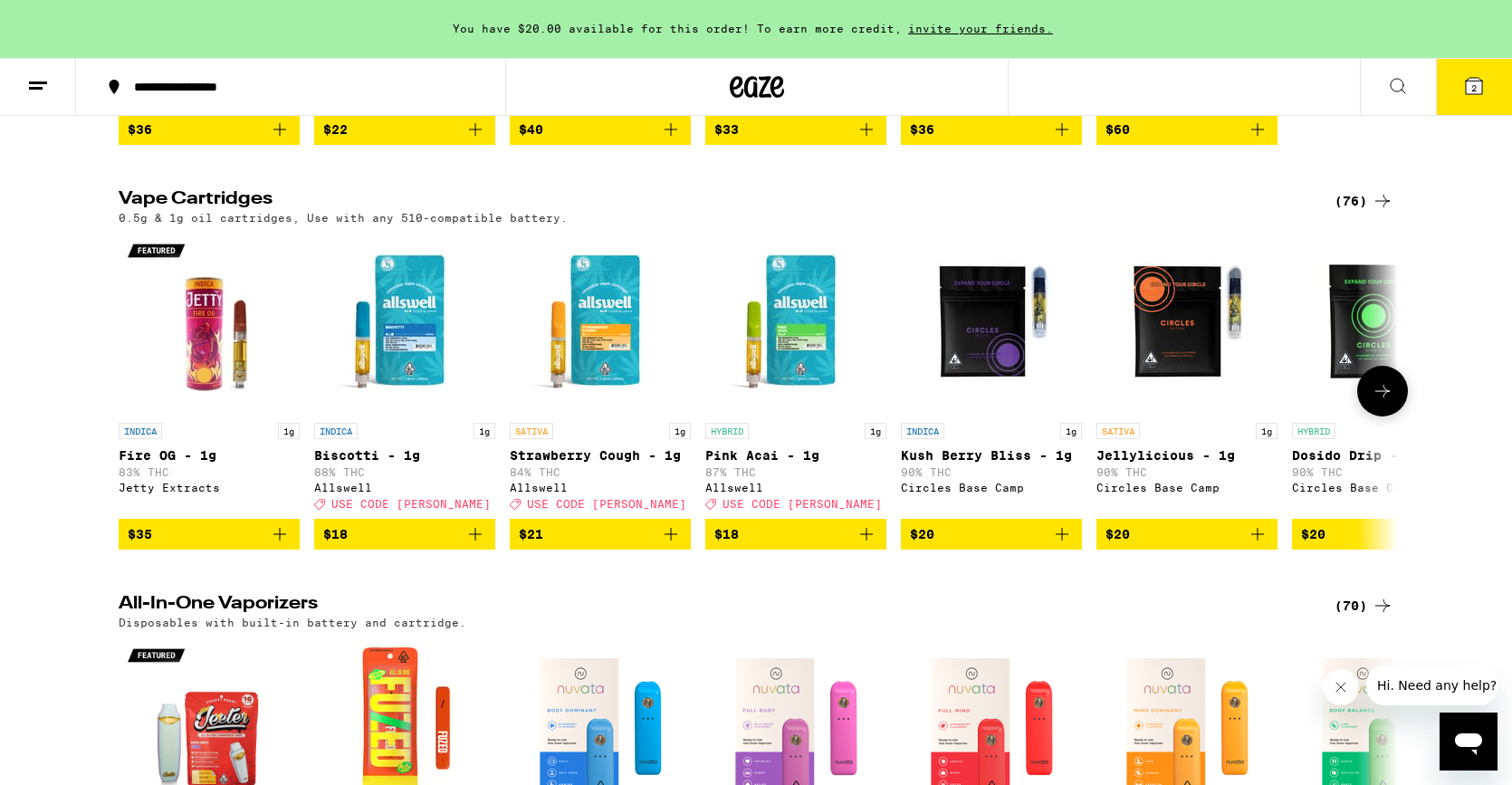
scroll to position [490, 0]
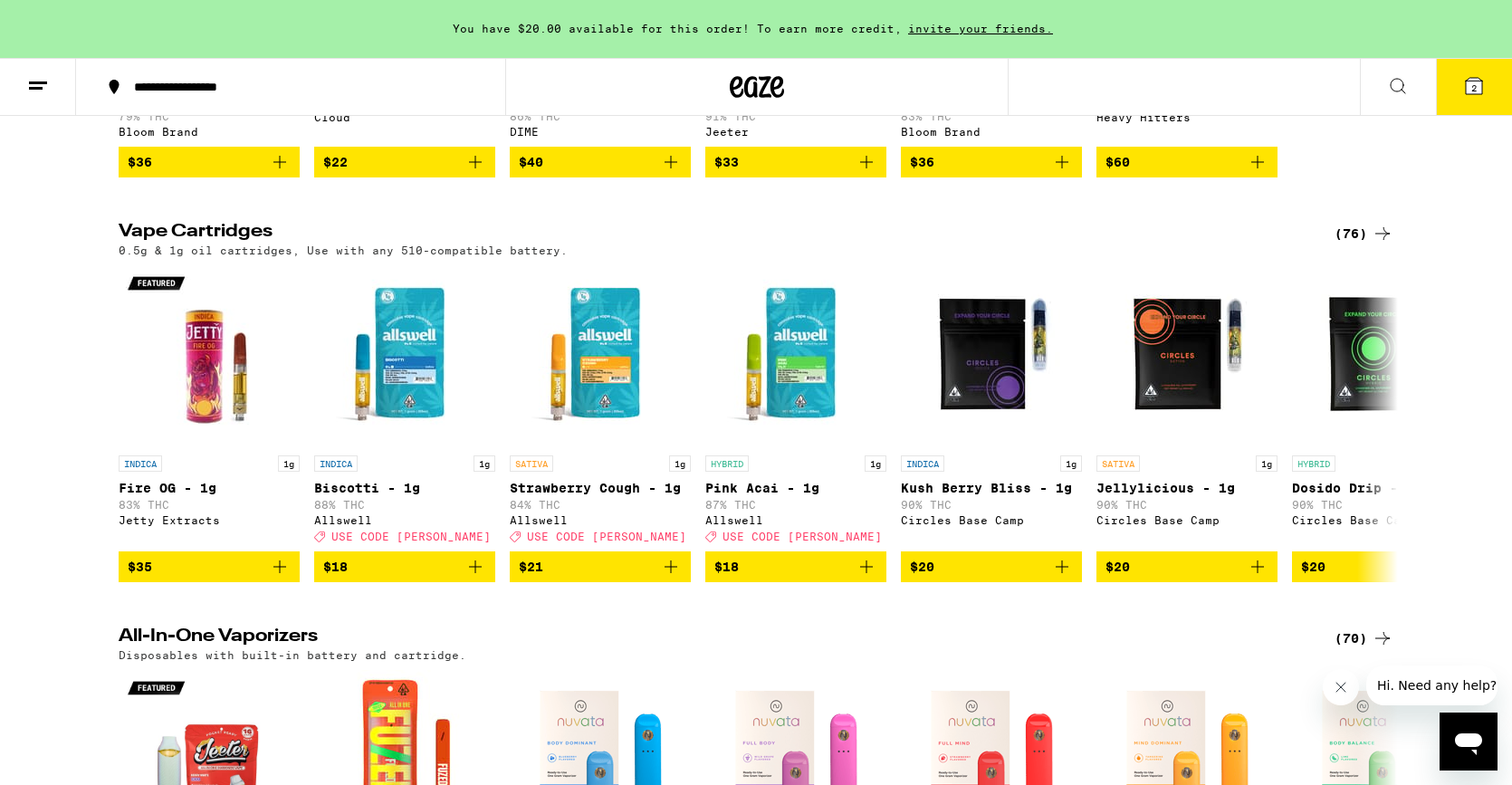
click at [1359, 244] on div "(76)" at bounding box center [1363, 234] width 59 height 21
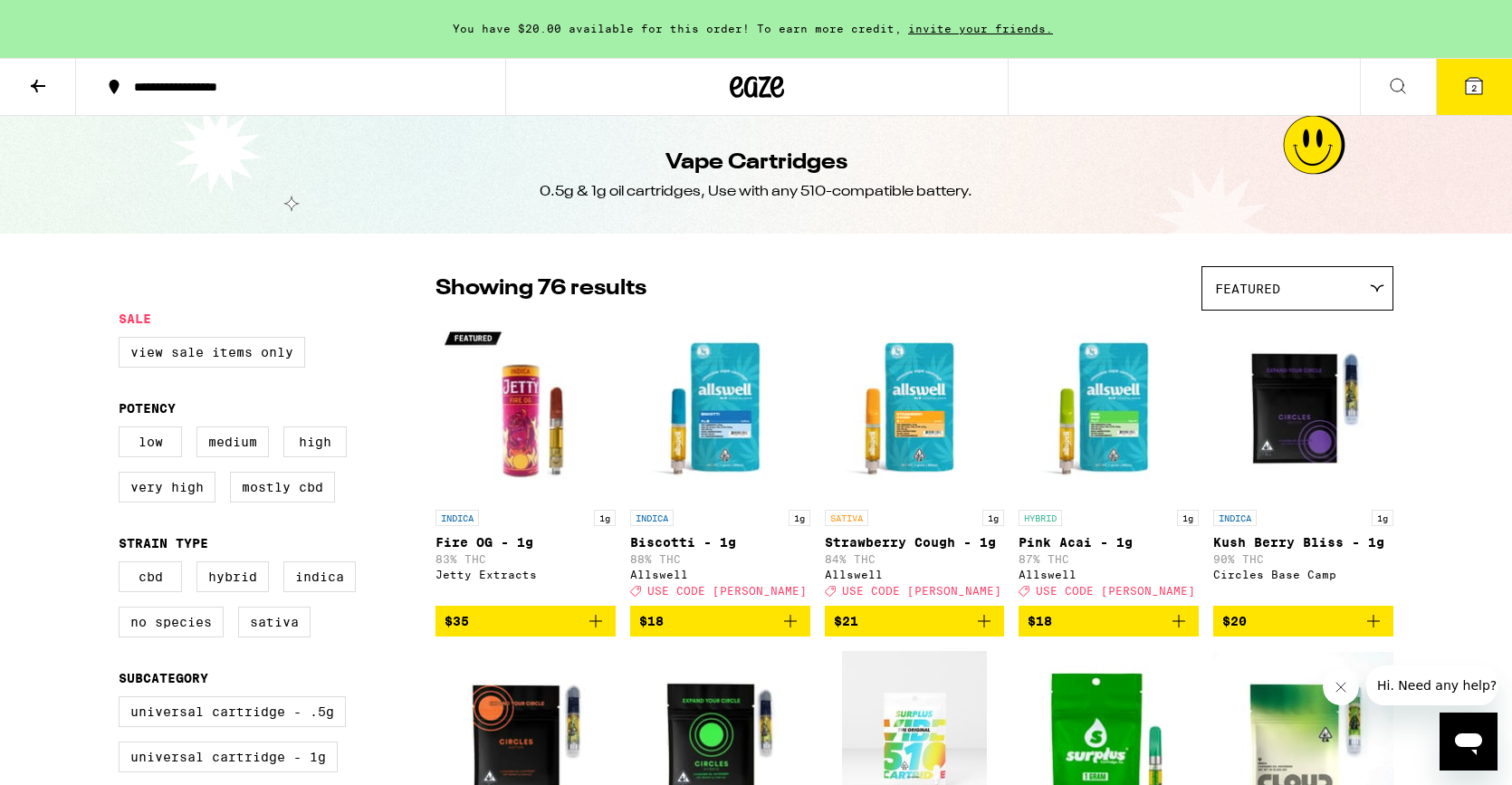
click at [760, 94] on icon at bounding box center [757, 87] width 27 height 21
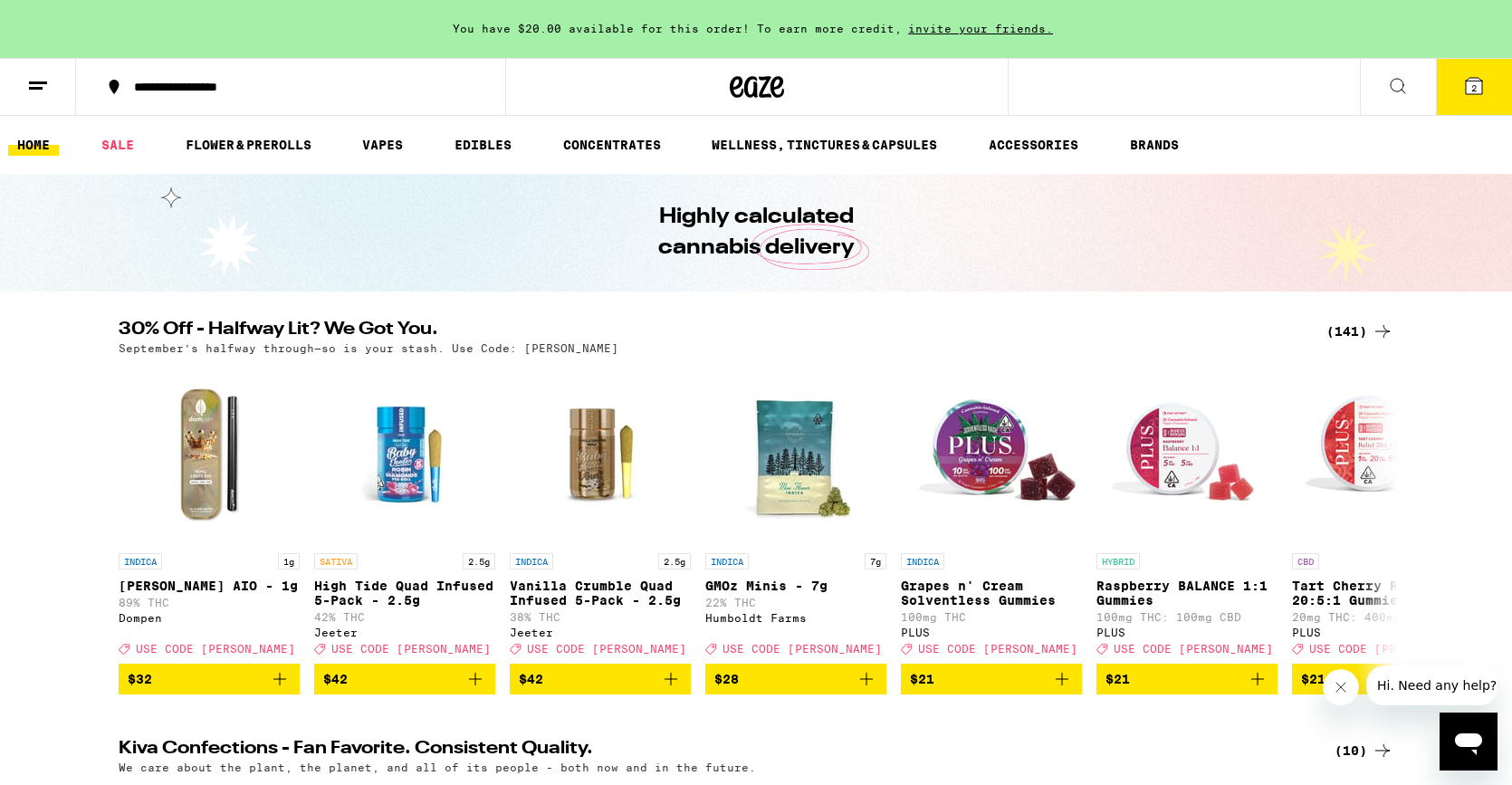
click at [1364, 335] on div "(141)" at bounding box center [1359, 331] width 67 height 21
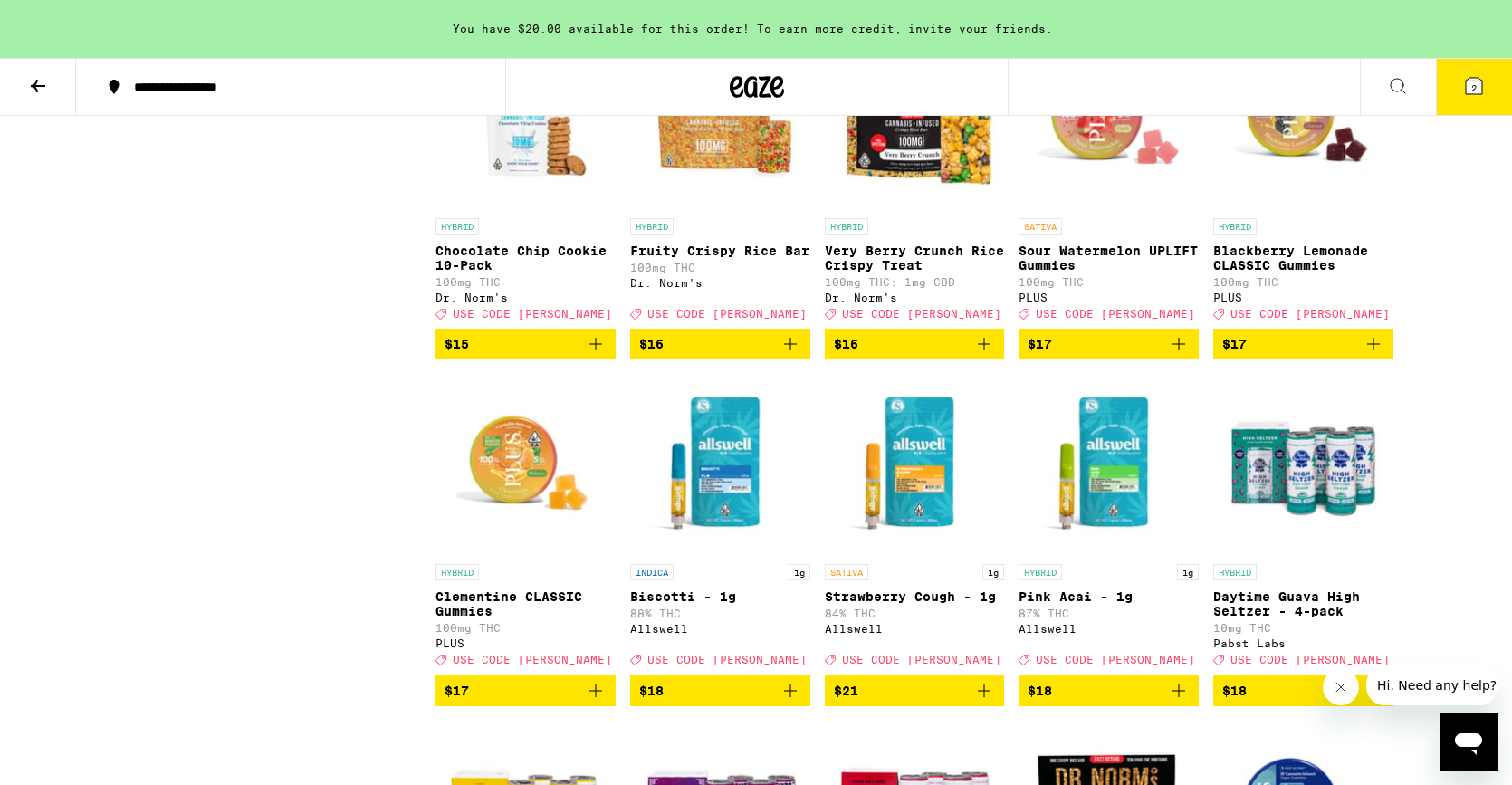
scroll to position [3079, 0]
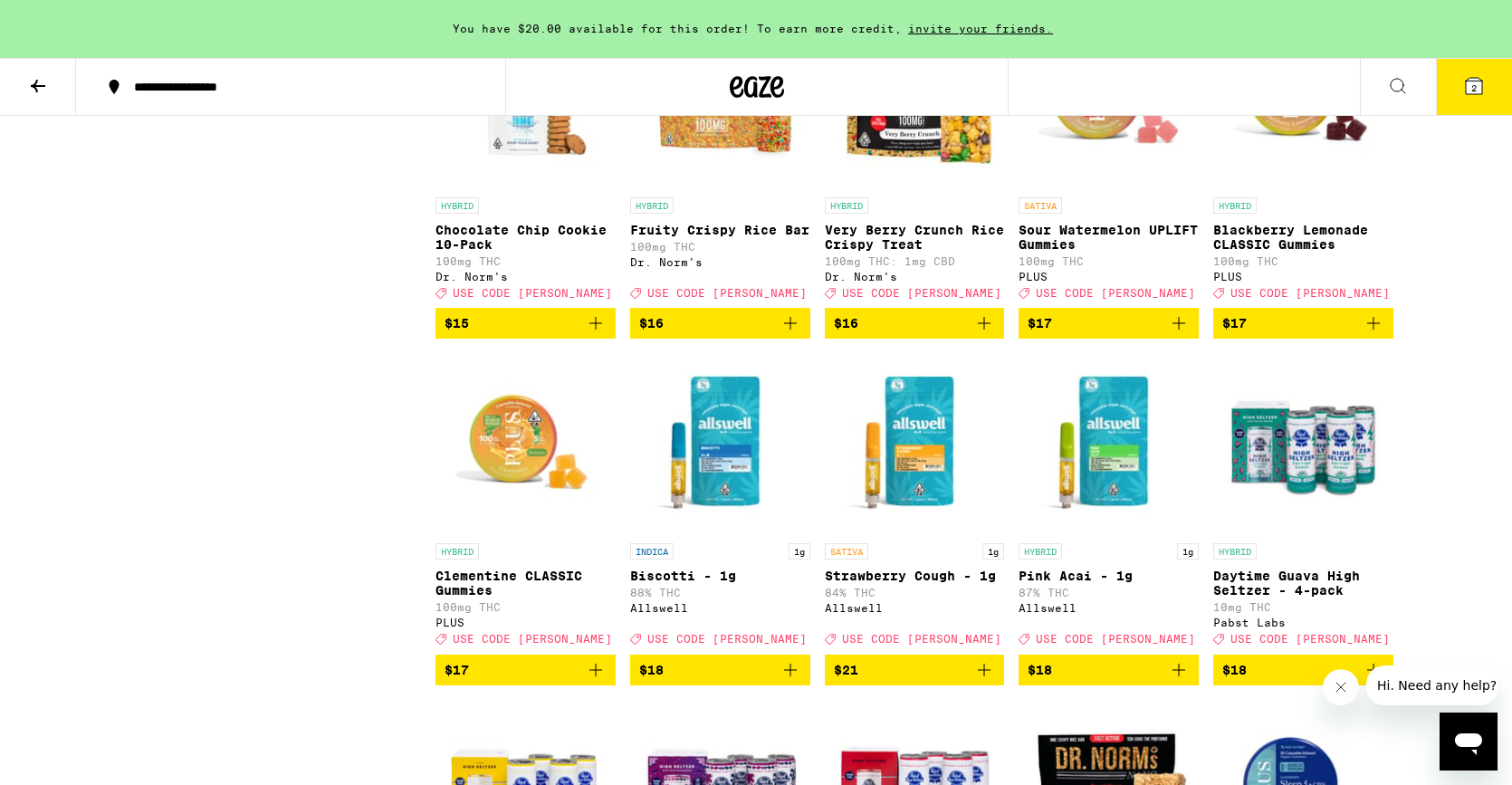
click at [542, 534] on img "Open page for Clementine CLASSIC Gummies from PLUS" at bounding box center [526, 443] width 181 height 181
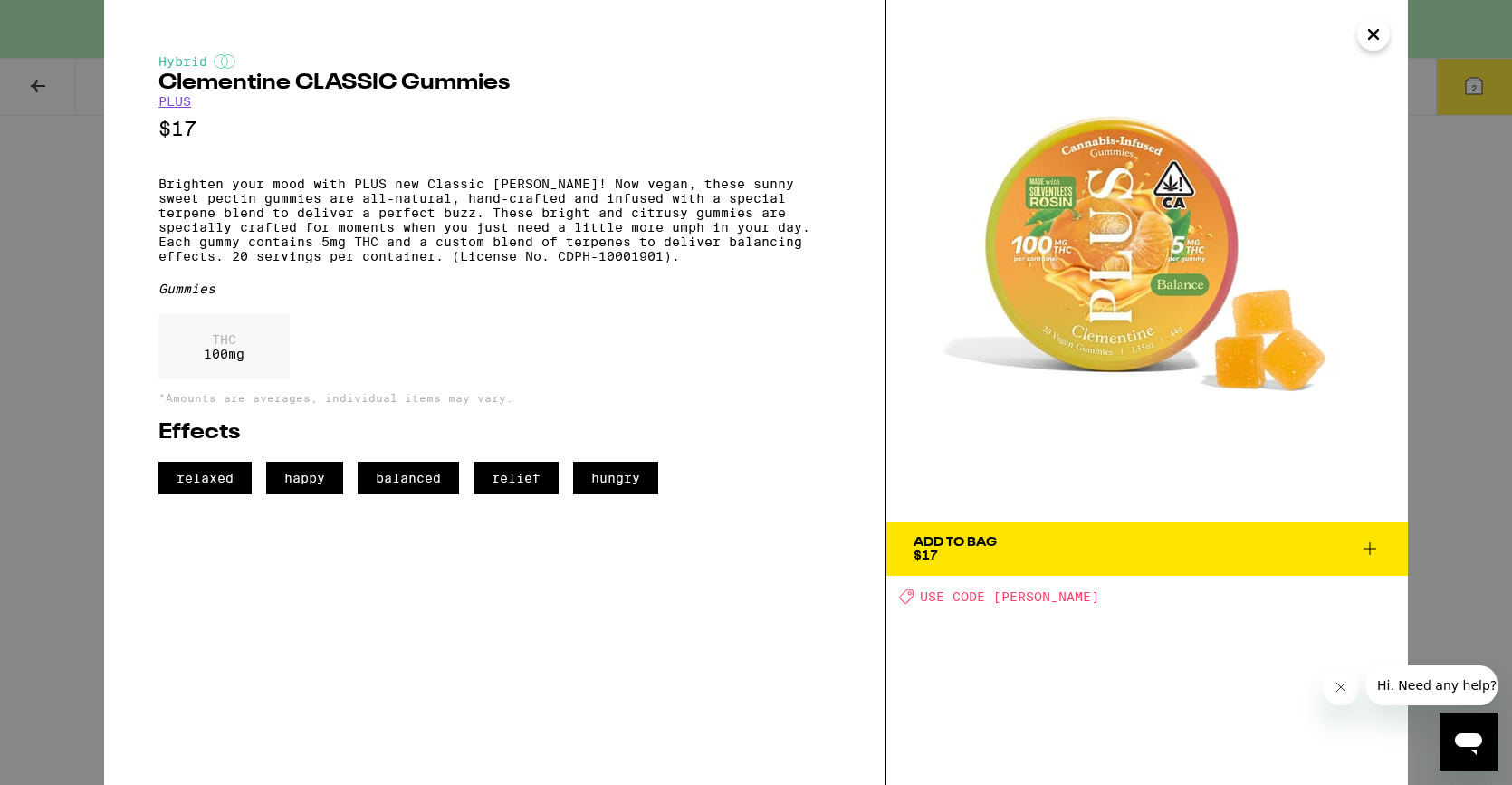
drag, startPoint x: 1374, startPoint y: 32, endPoint x: 1295, endPoint y: 178, distance: 166.0
click at [1374, 32] on icon "Close" at bounding box center [1374, 35] width 21 height 27
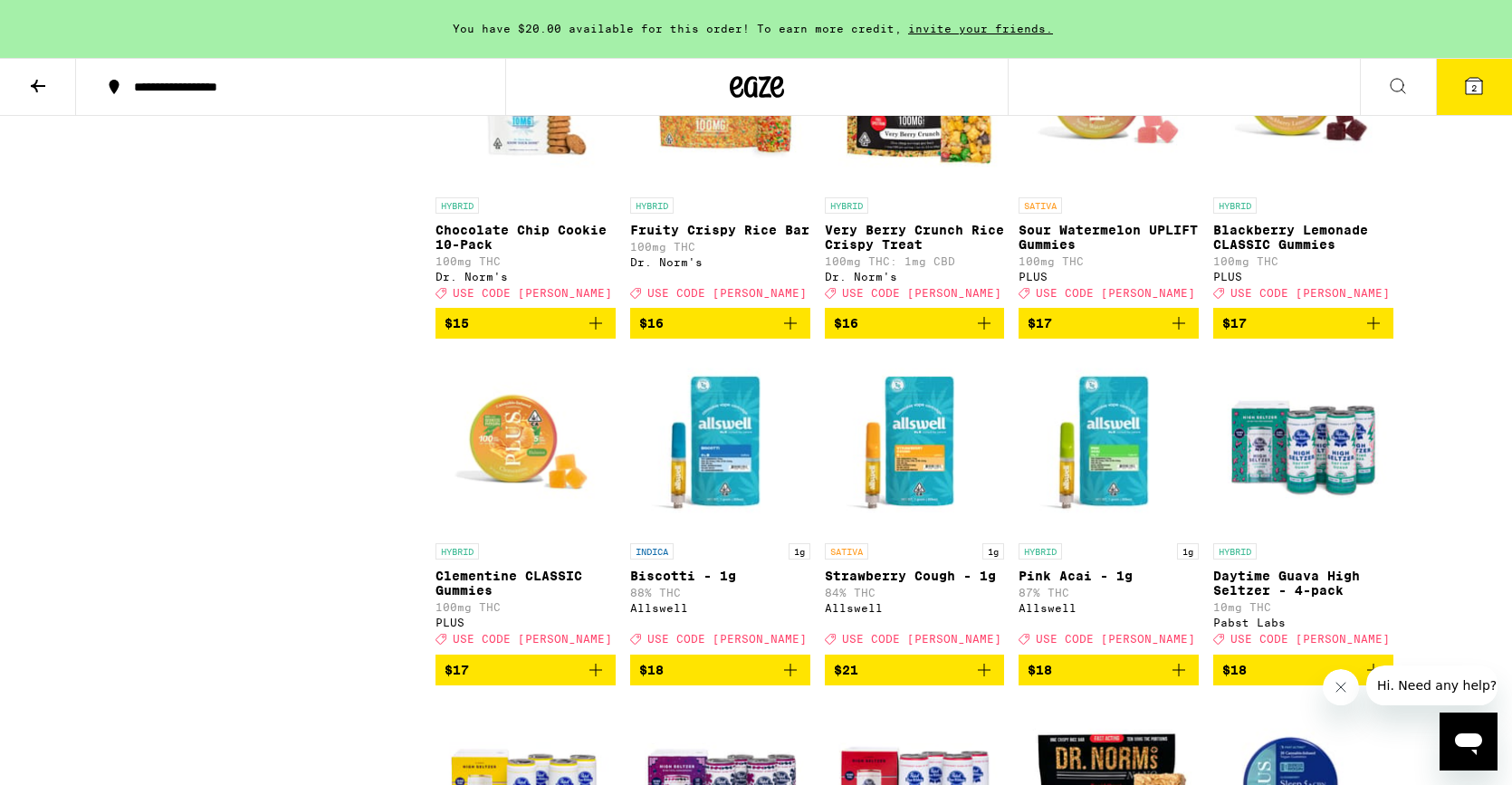
click at [1282, 188] on img "Open page for Blackberry Lemonade CLASSIC Gummies from PLUS" at bounding box center [1303, 97] width 181 height 181
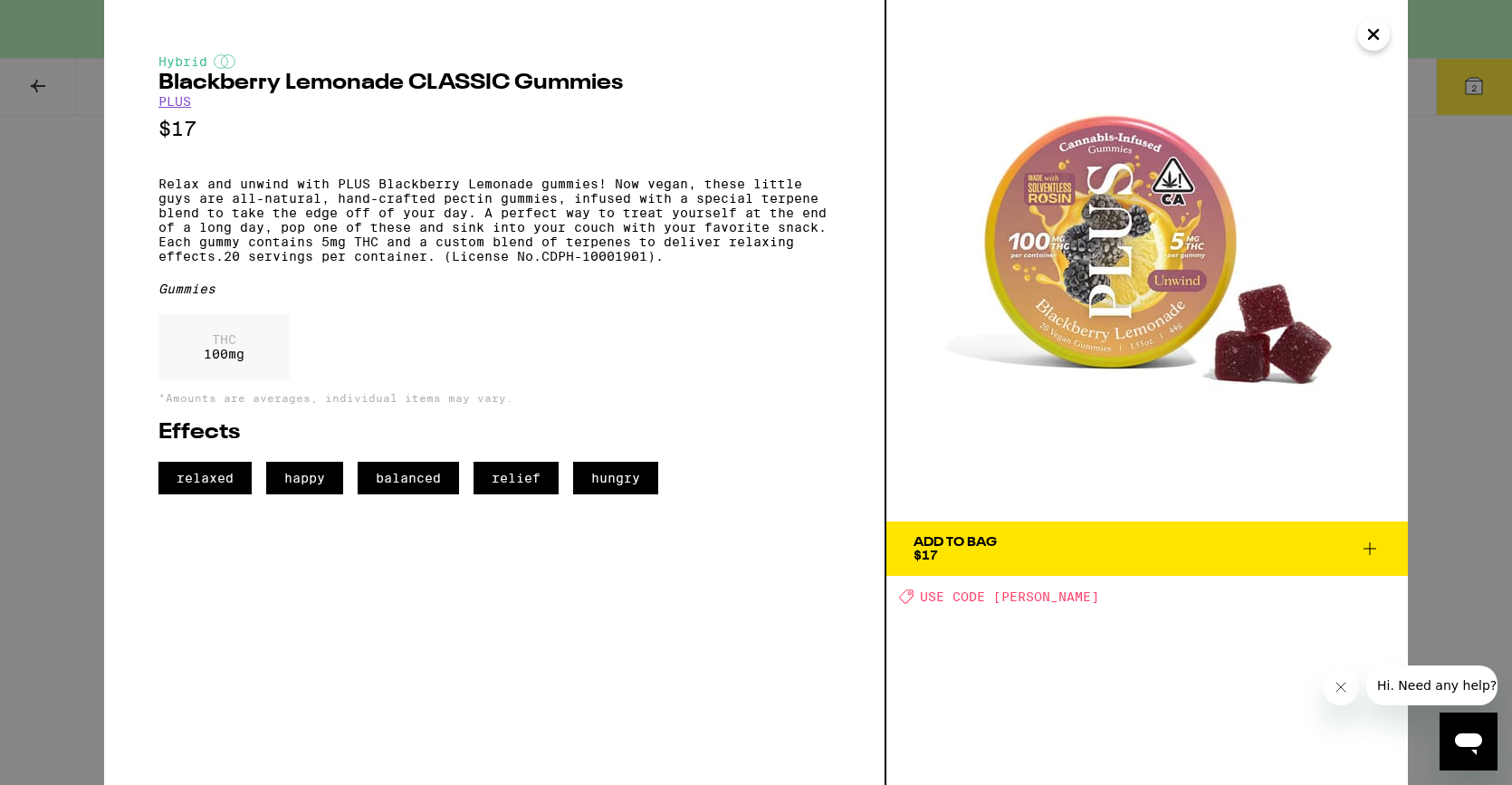
click at [1374, 31] on icon "Close" at bounding box center [1374, 35] width 21 height 27
